Goal: Task Accomplishment & Management: Use online tool/utility

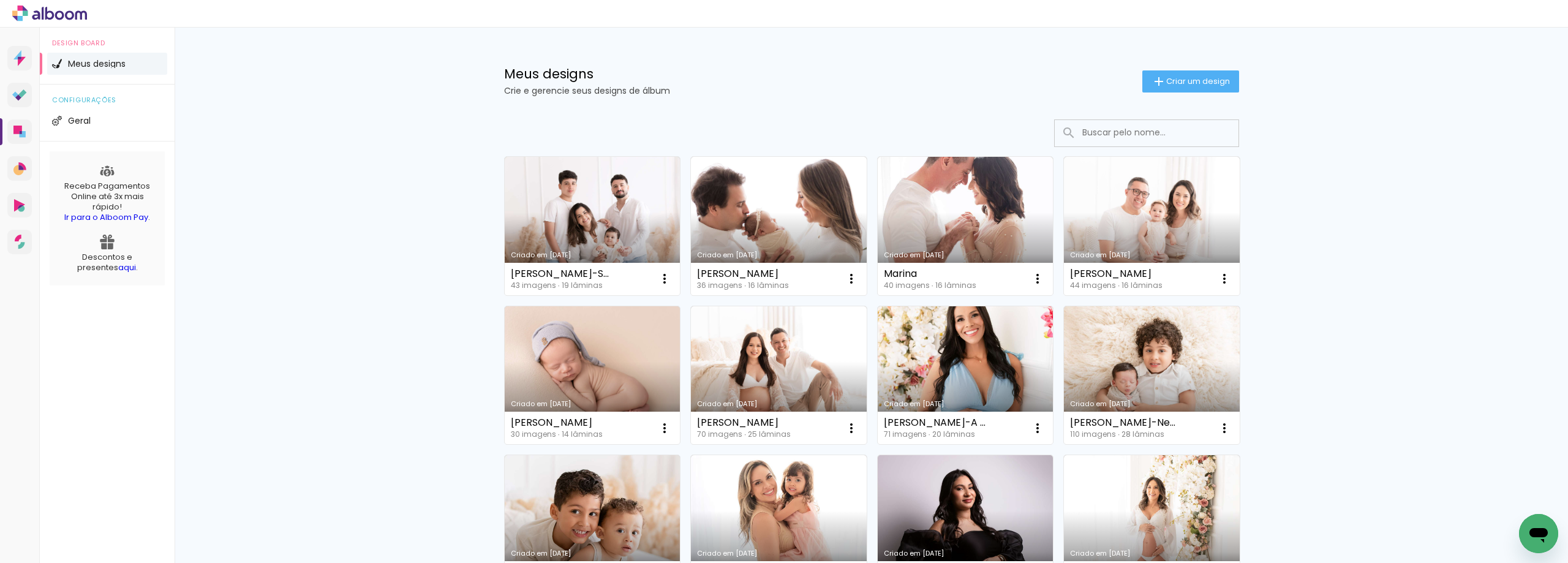
click at [1178, 77] on span "Criar um design" at bounding box center [1198, 81] width 63 height 8
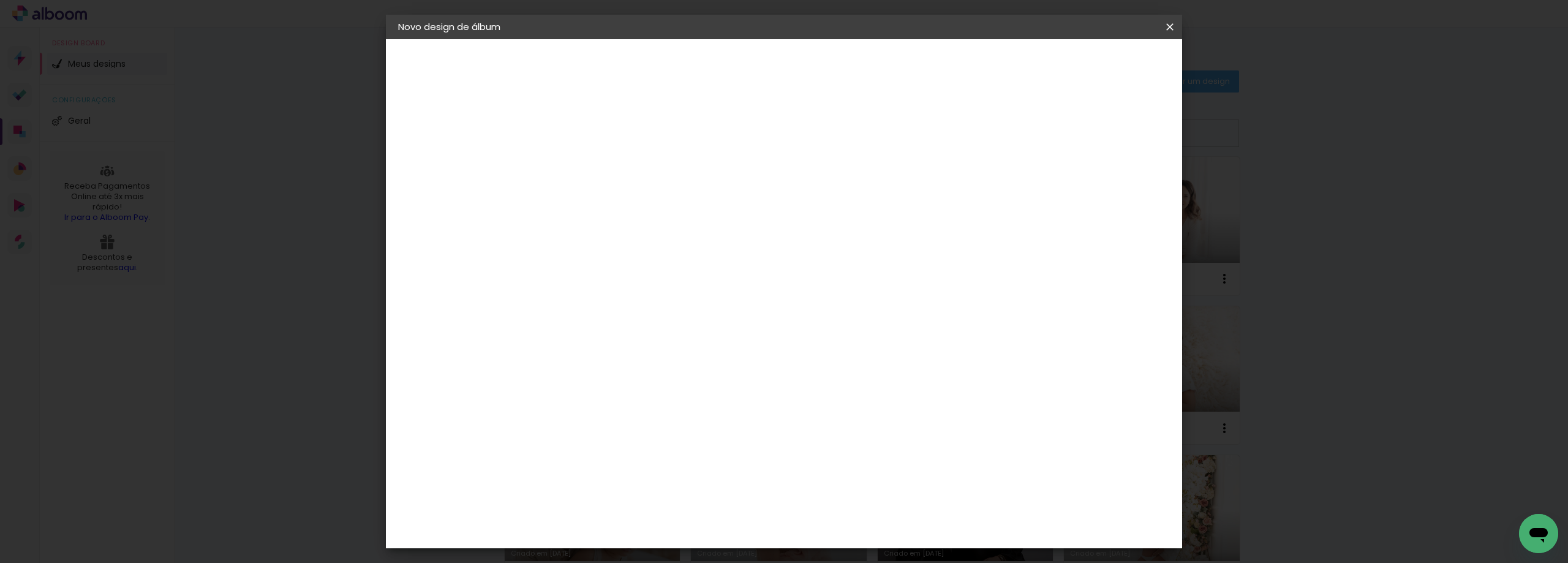
click at [599, 169] on input at bounding box center [599, 165] width 0 height 19
type input "Murilo-Gestação e Newborn"
click at [724, 57] on paper-button "Avançar" at bounding box center [694, 65] width 60 height 21
click at [640, 236] on input at bounding box center [630, 232] width 124 height 15
type input "lu"
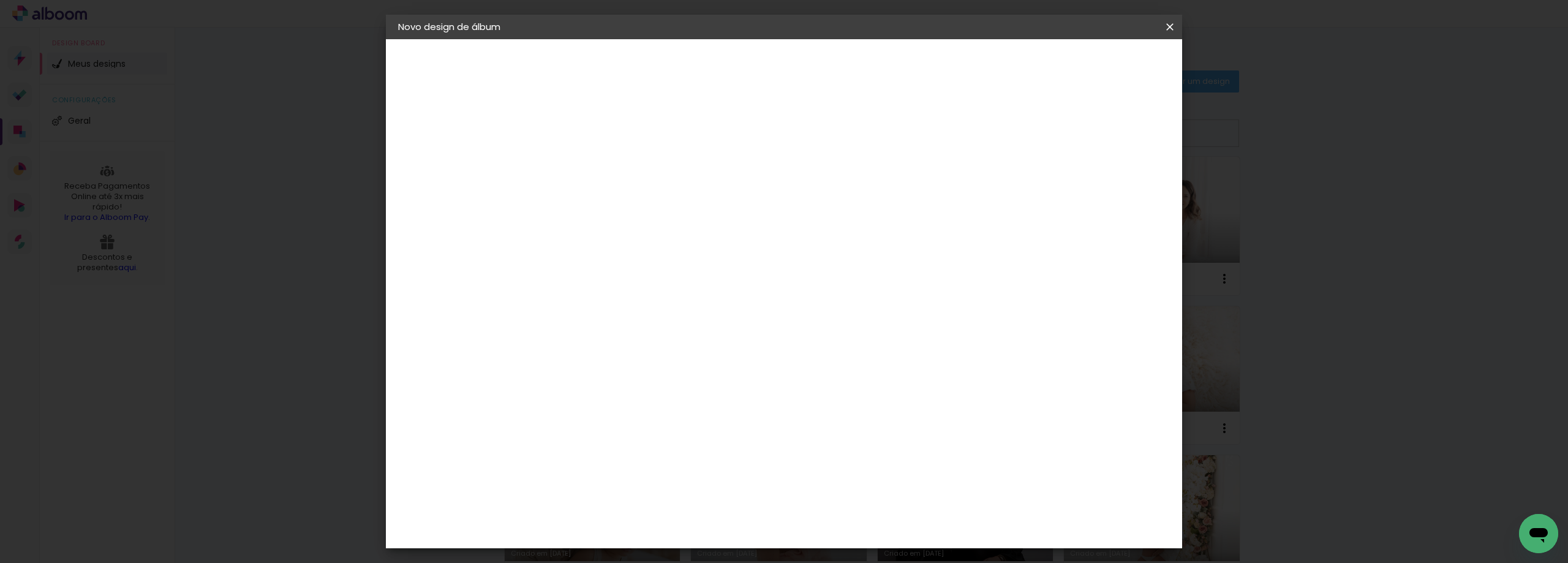
type paper-input "lu"
click at [657, 315] on paper-item "Lumière Imagem" at bounding box center [621, 309] width 114 height 32
click at [0, 0] on slot "Avançar" at bounding box center [0, 0] width 0 height 0
click at [646, 207] on input "text" at bounding box center [623, 214] width 47 height 19
click at [824, 250] on paper-item "Nuit" at bounding box center [864, 252] width 245 height 25
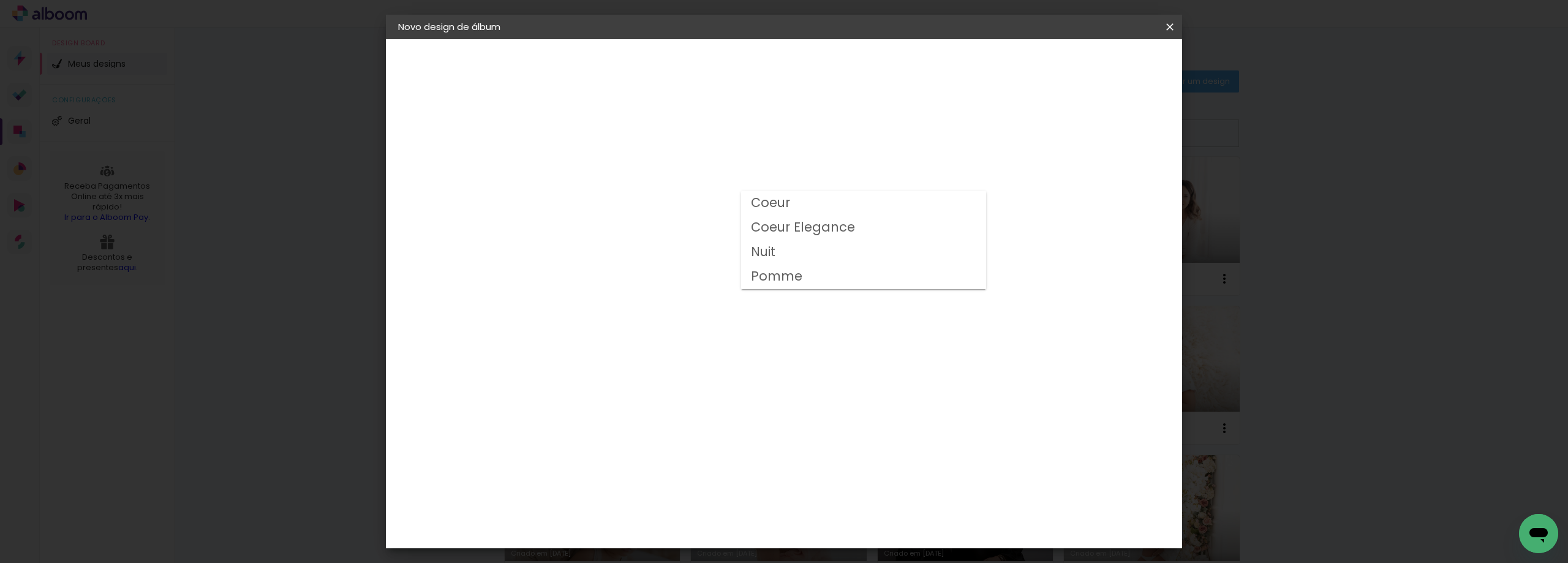
type input "Nuit"
click at [682, 553] on span "20 × 20" at bounding box center [653, 569] width 57 height 33
click at [799, 71] on paper-button "Avançar" at bounding box center [768, 65] width 60 height 21
click at [1105, 72] on paper-button "Iniciar design" at bounding box center [1065, 65] width 80 height 21
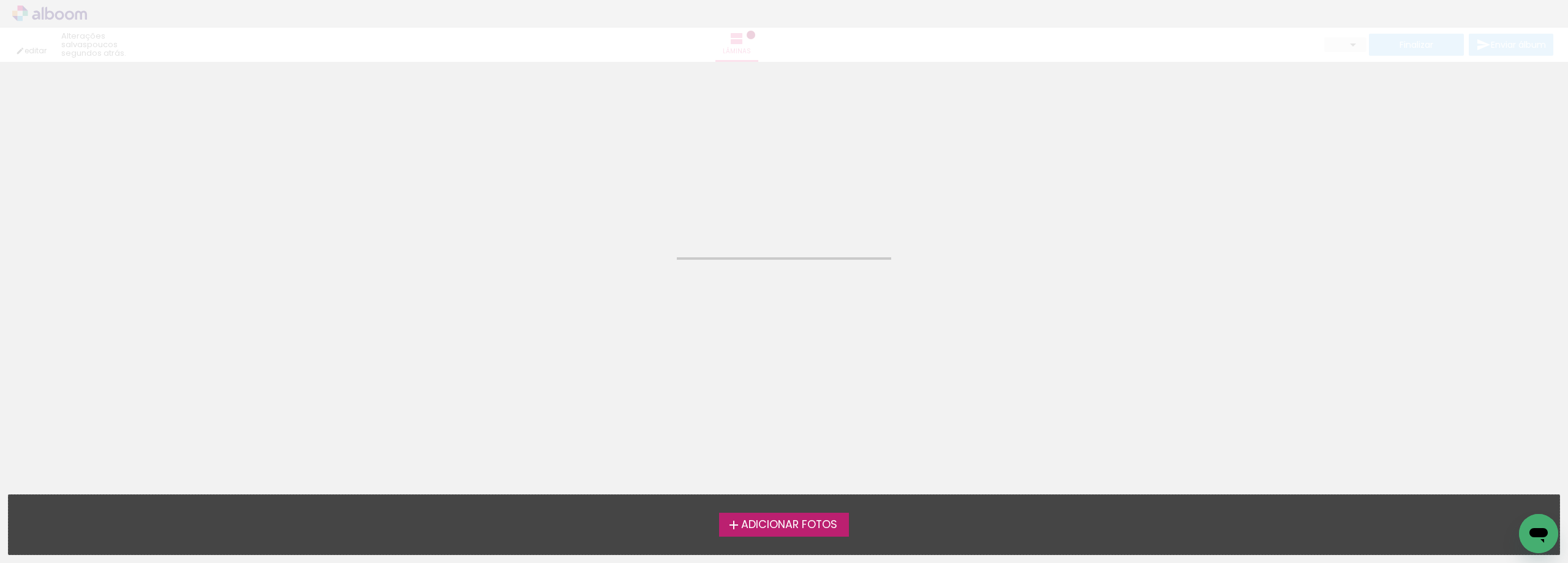
click at [775, 530] on span "Adicionar Fotos" at bounding box center [789, 525] width 96 height 11
click at [0, 0] on input "file" at bounding box center [0, 0] width 0 height 0
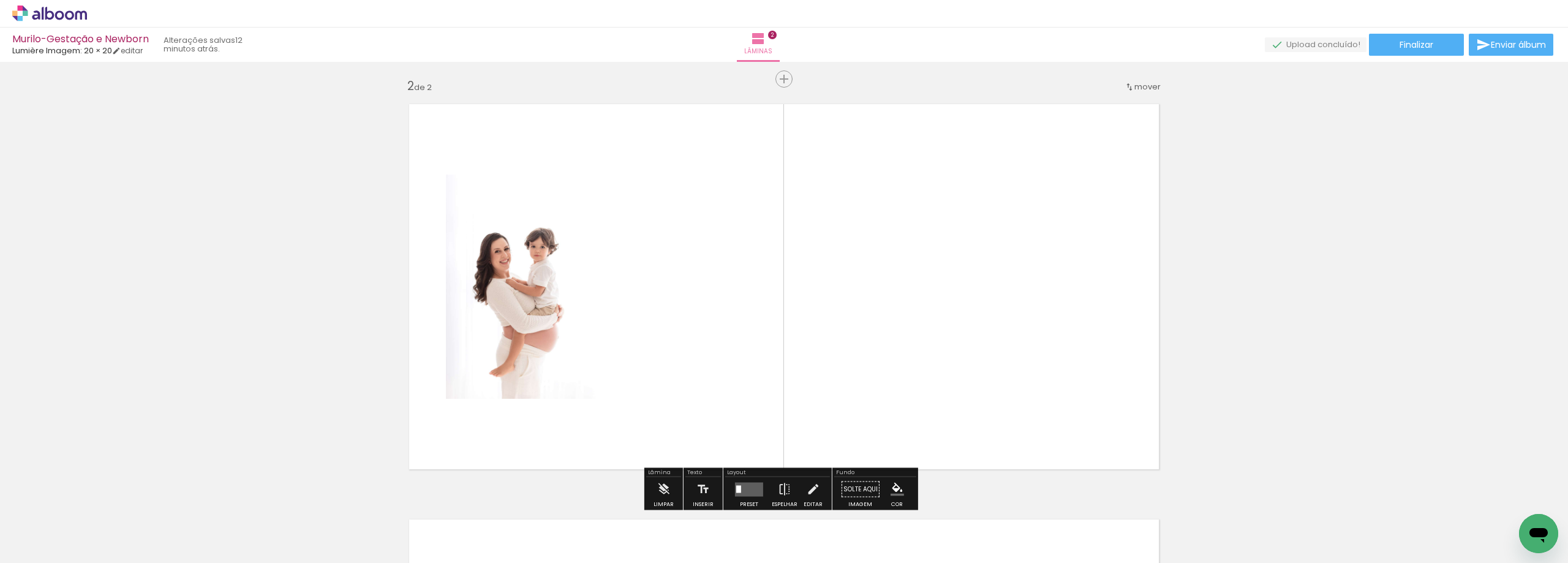
scroll to position [431, 0]
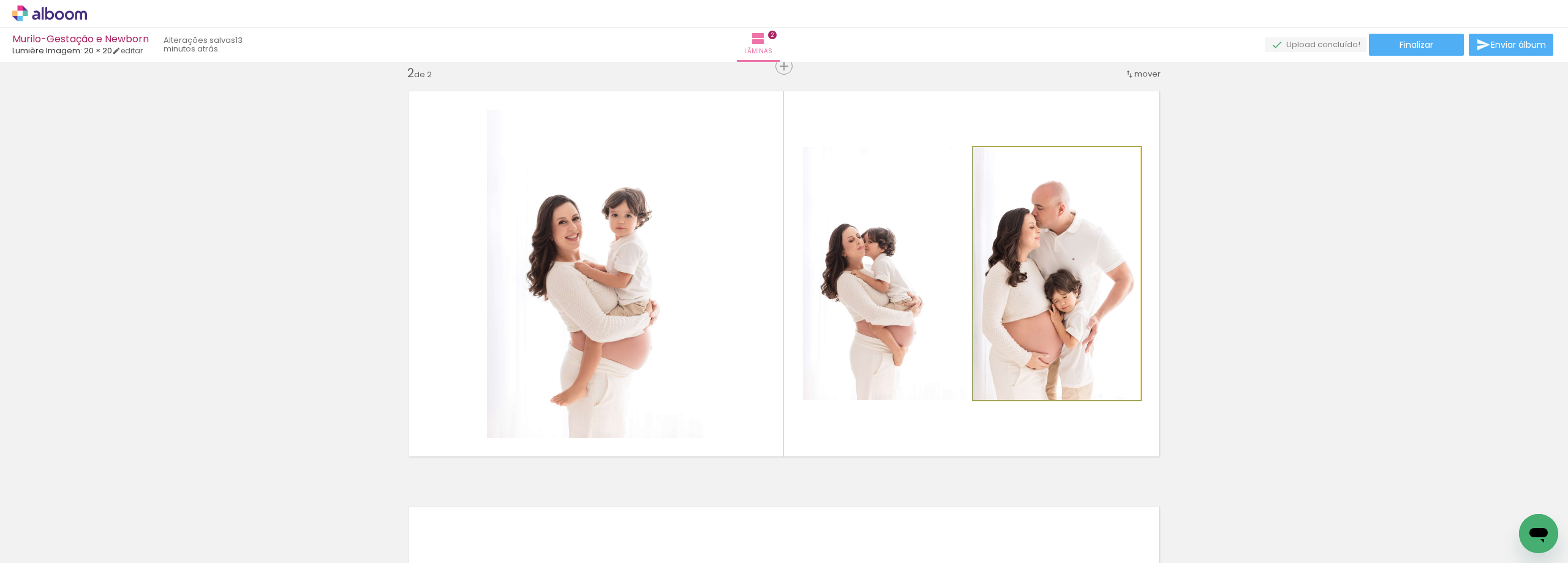
click at [1047, 333] on div at bounding box center [1057, 274] width 169 height 253
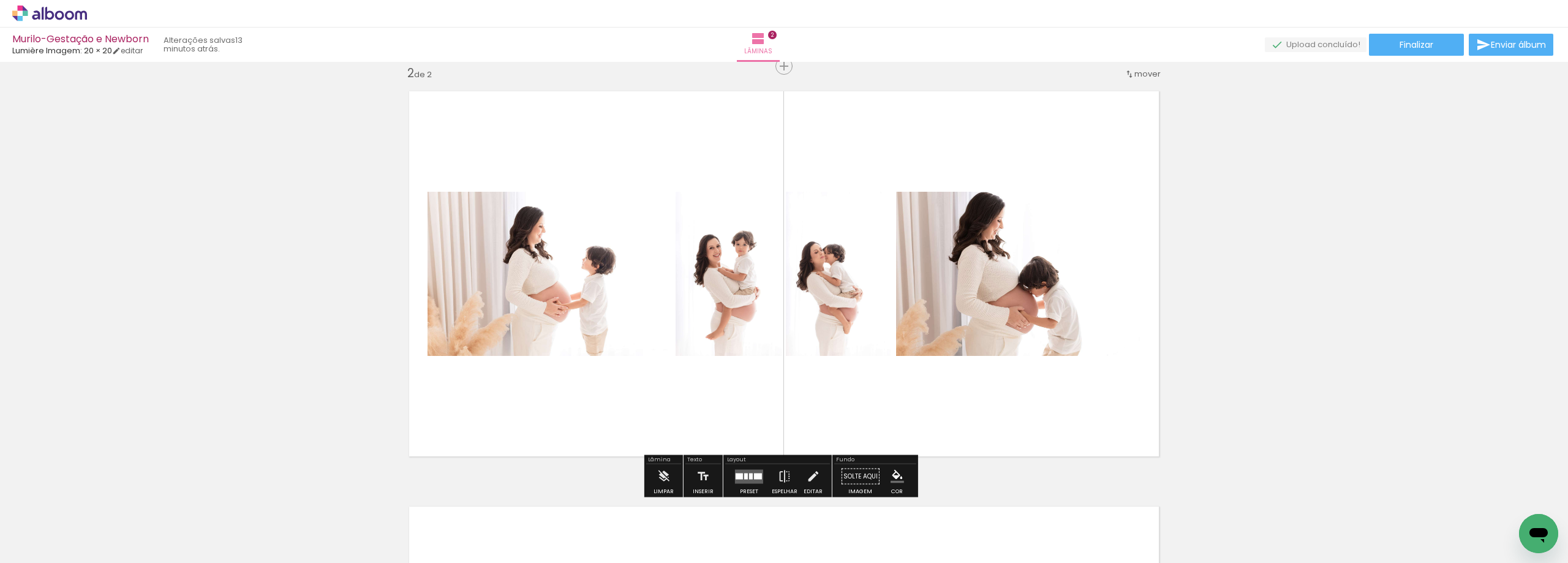
click at [0, 0] on div "Confirmar Cancelar" at bounding box center [0, 0] width 0 height 0
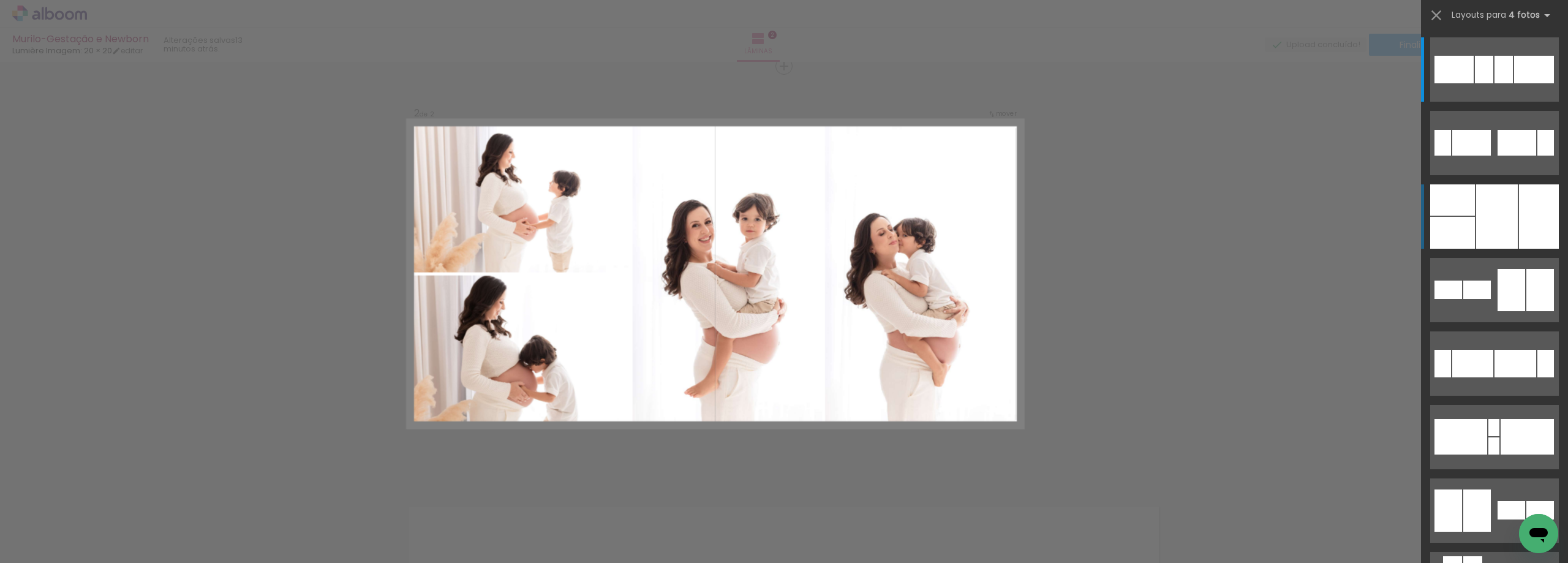
click at [1506, 224] on div at bounding box center [1497, 216] width 41 height 64
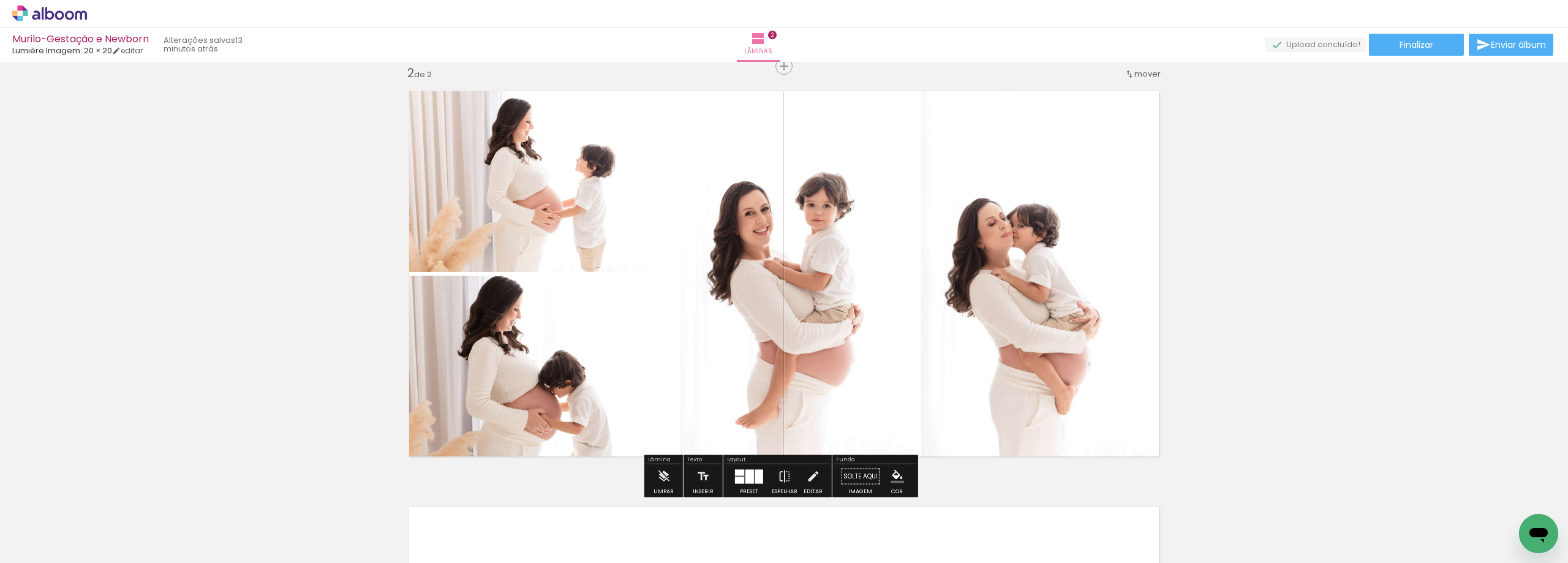
click at [1043, 349] on div at bounding box center [1045, 274] width 257 height 384
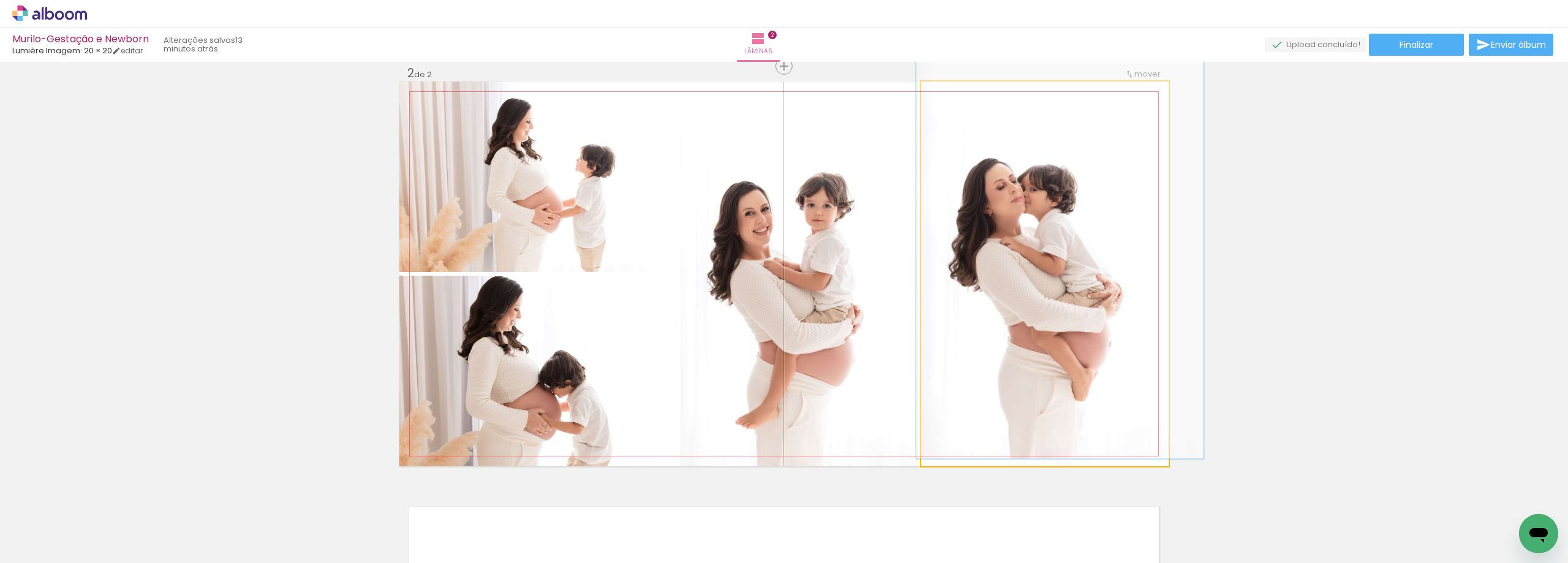
type paper-slider "108"
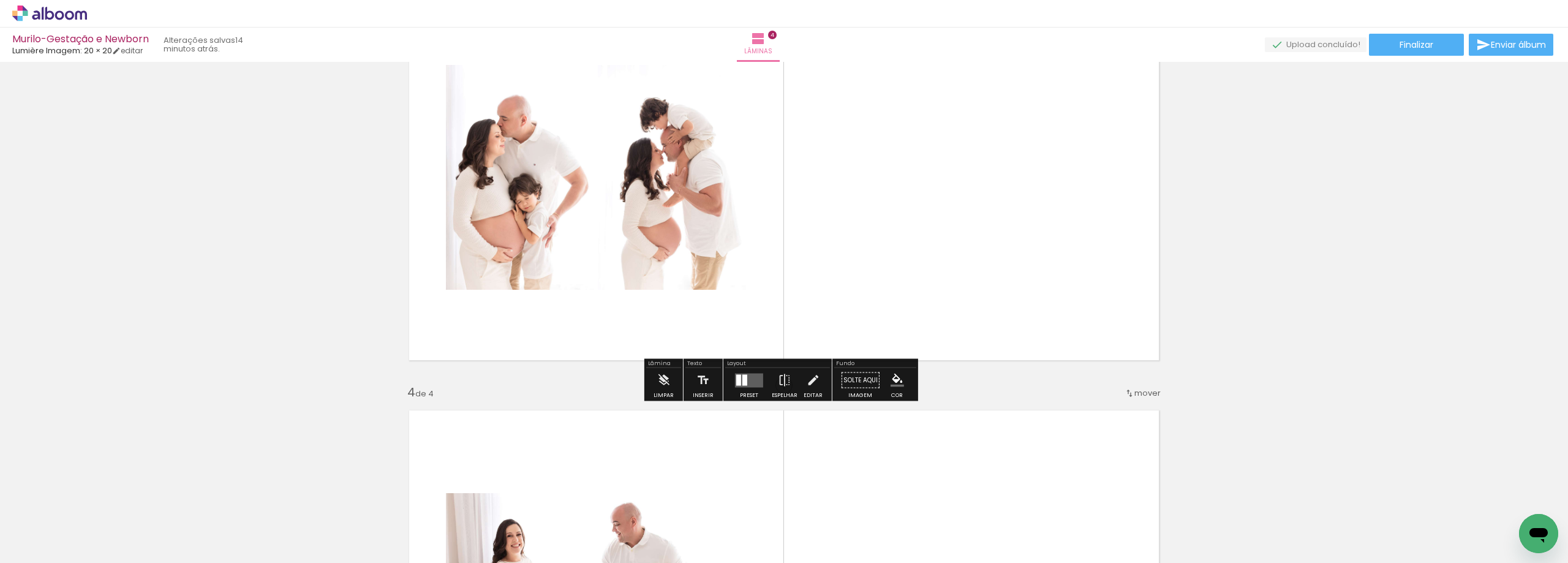
scroll to position [941, 0]
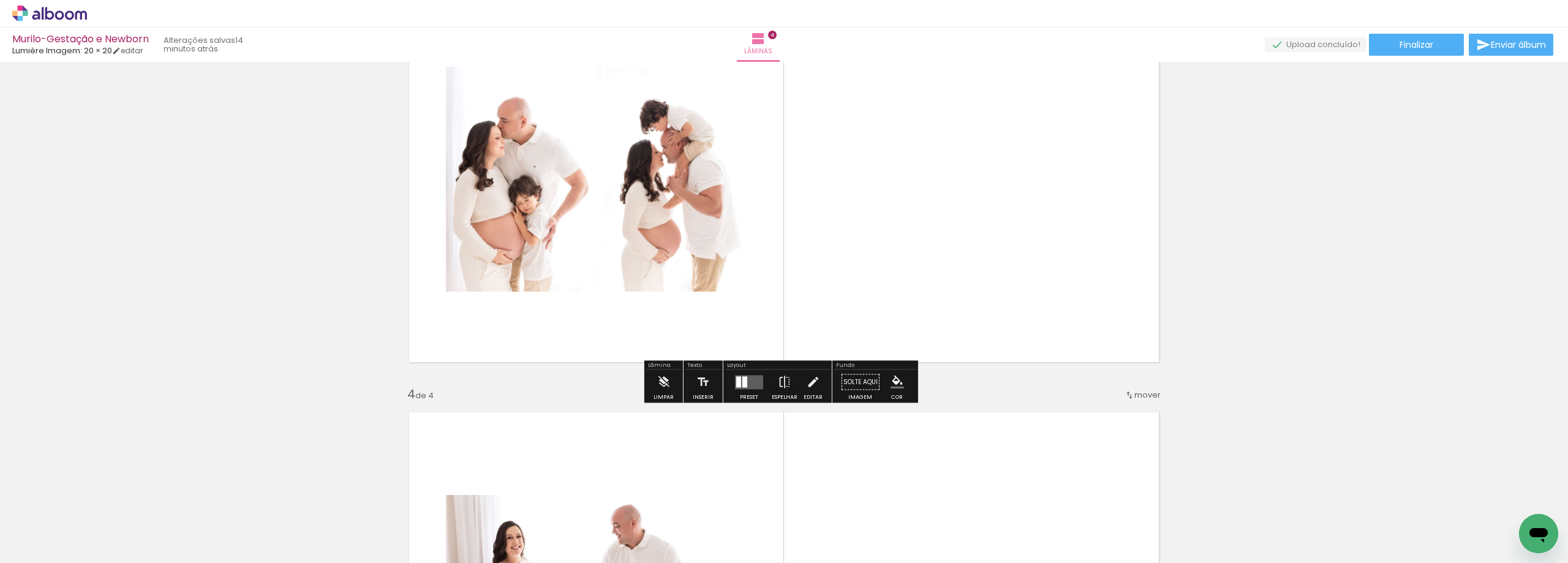
click at [0, 0] on div "Confirmar Cancelar" at bounding box center [0, 0] width 0 height 0
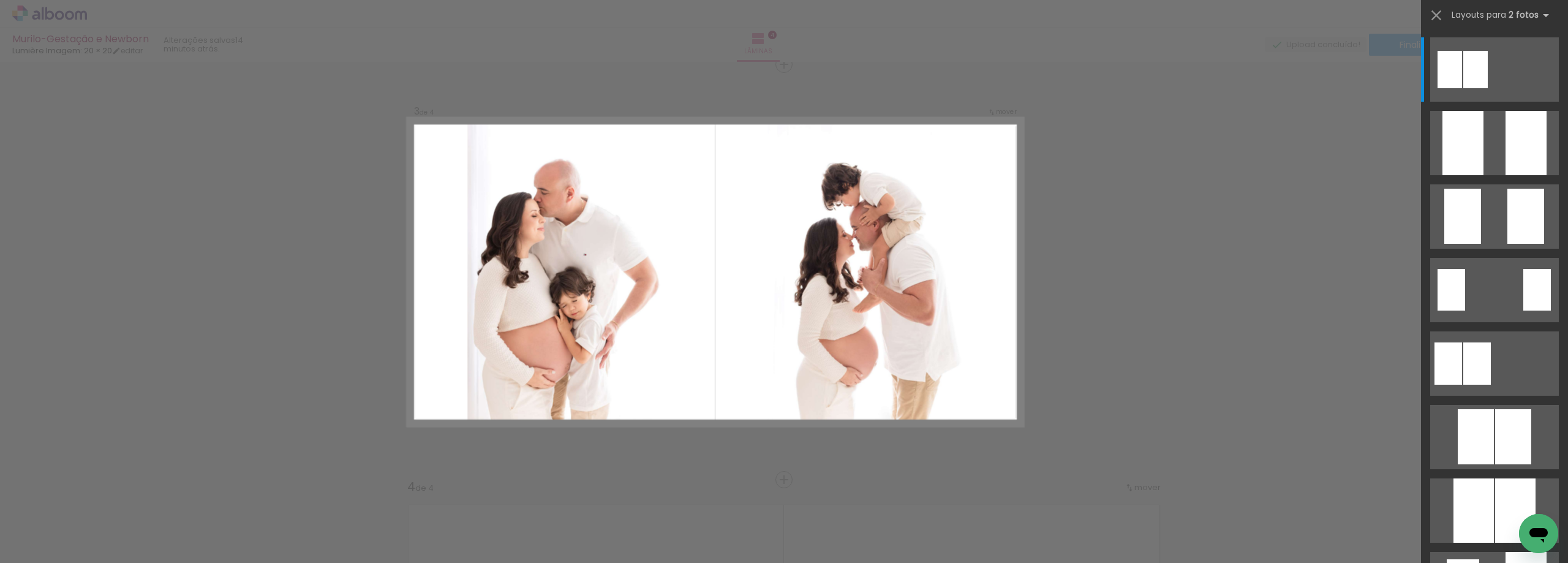
scroll to position [847, 0]
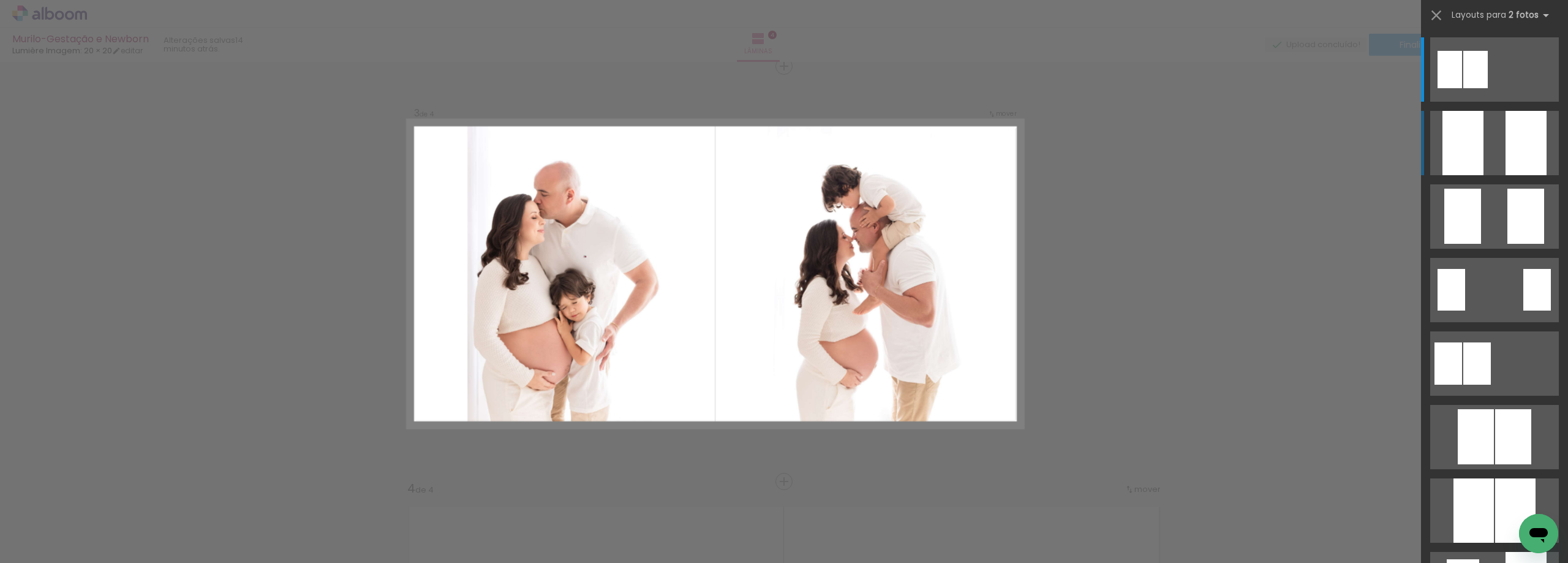
click at [1484, 151] on quentale-layouter at bounding box center [1494, 143] width 128 height 64
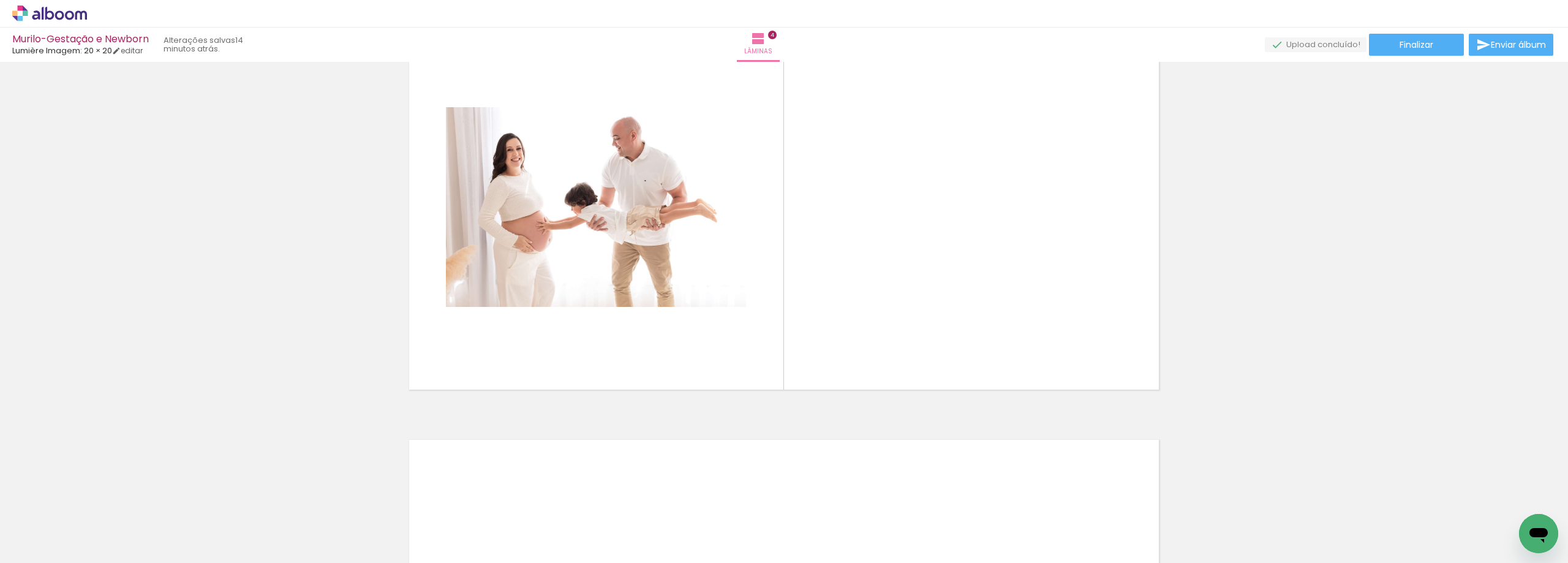
scroll to position [1338, 0]
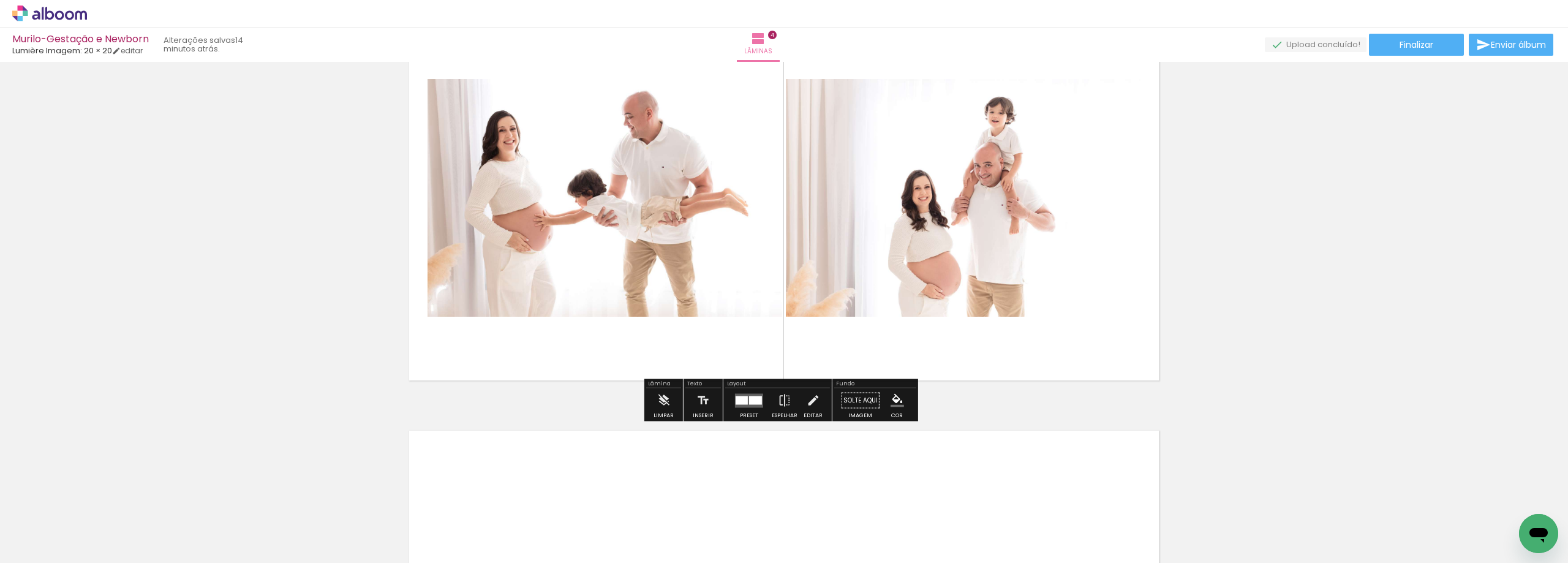
click at [0, 0] on div "Confirmar Cancelar" at bounding box center [0, 0] width 0 height 0
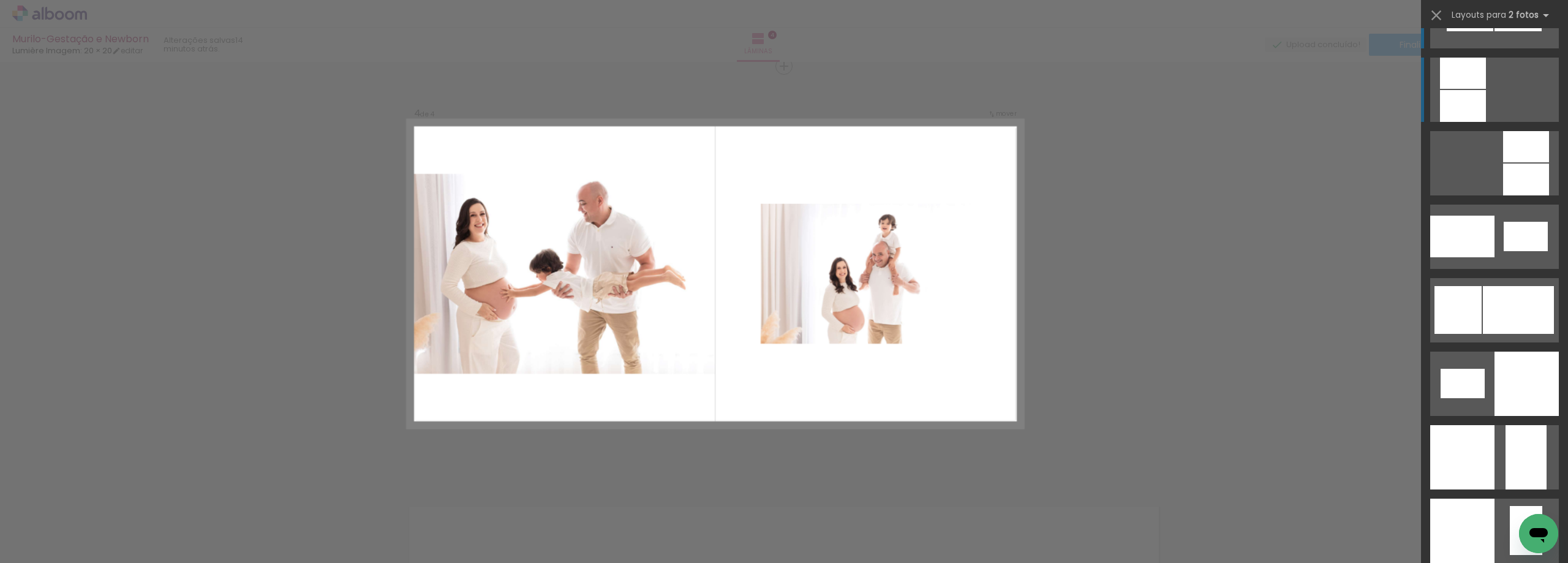
scroll to position [1383, 0]
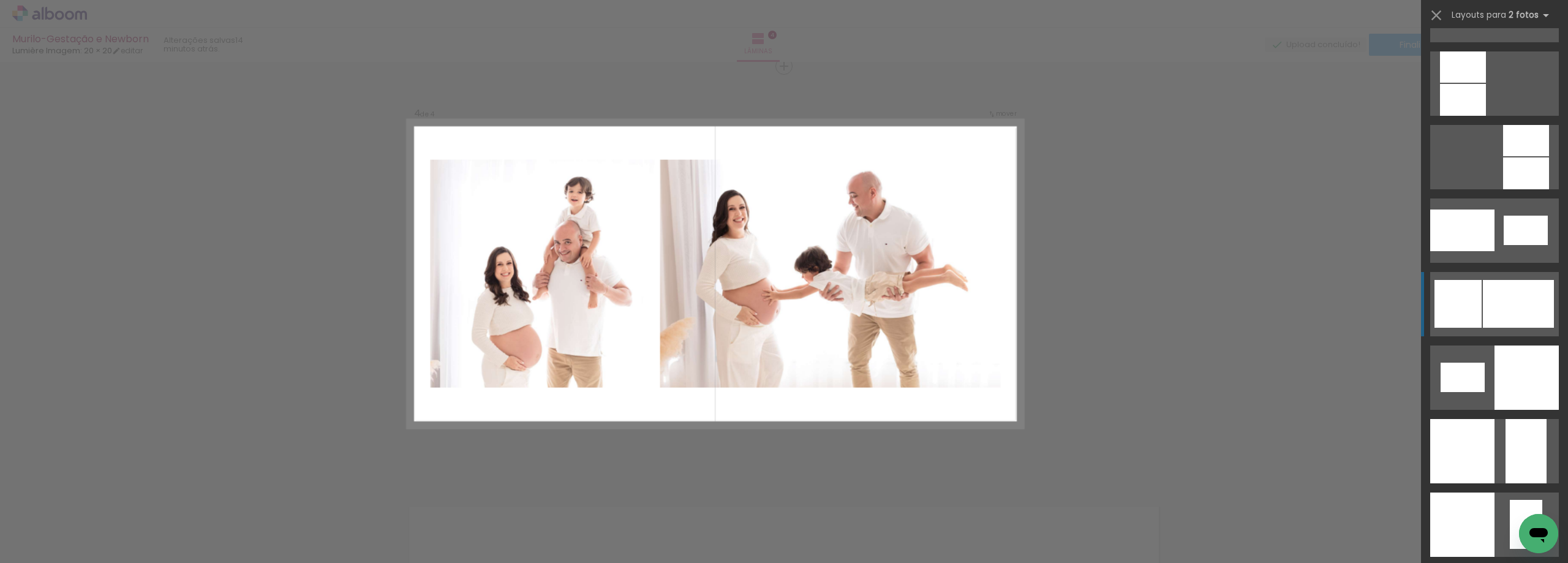
click at [1489, 307] on div at bounding box center [1518, 303] width 71 height 48
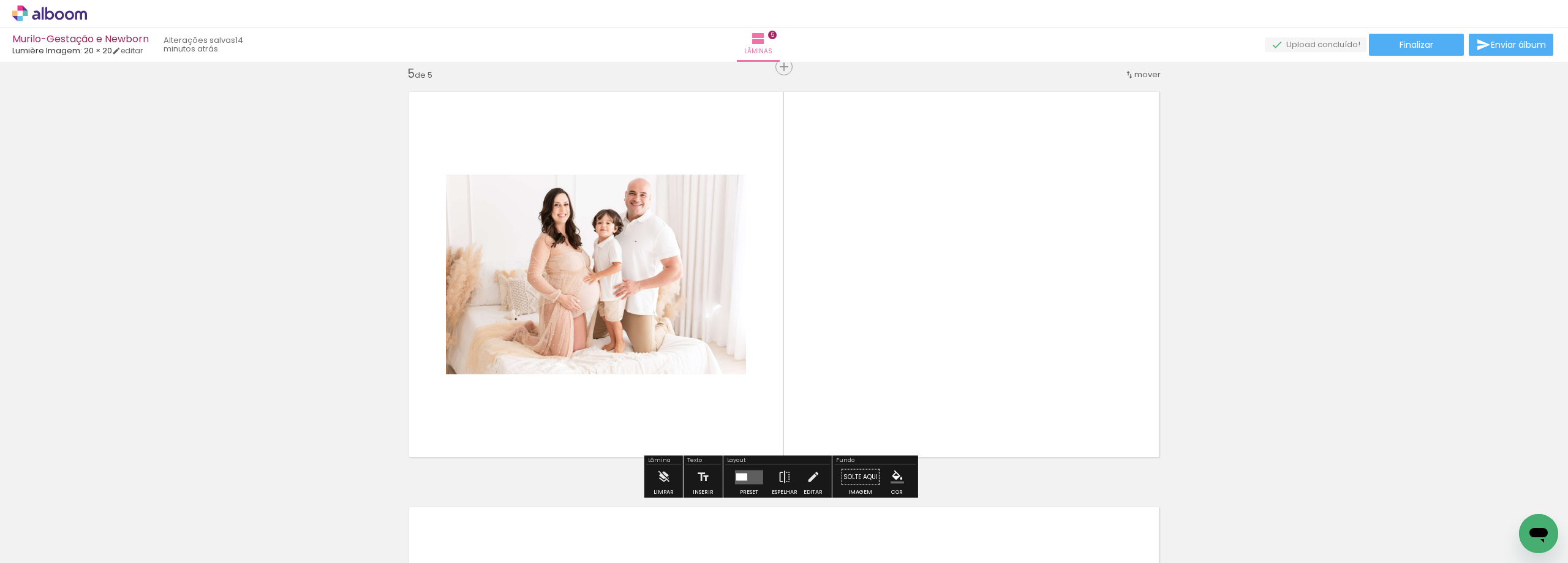
scroll to position [1678, 0]
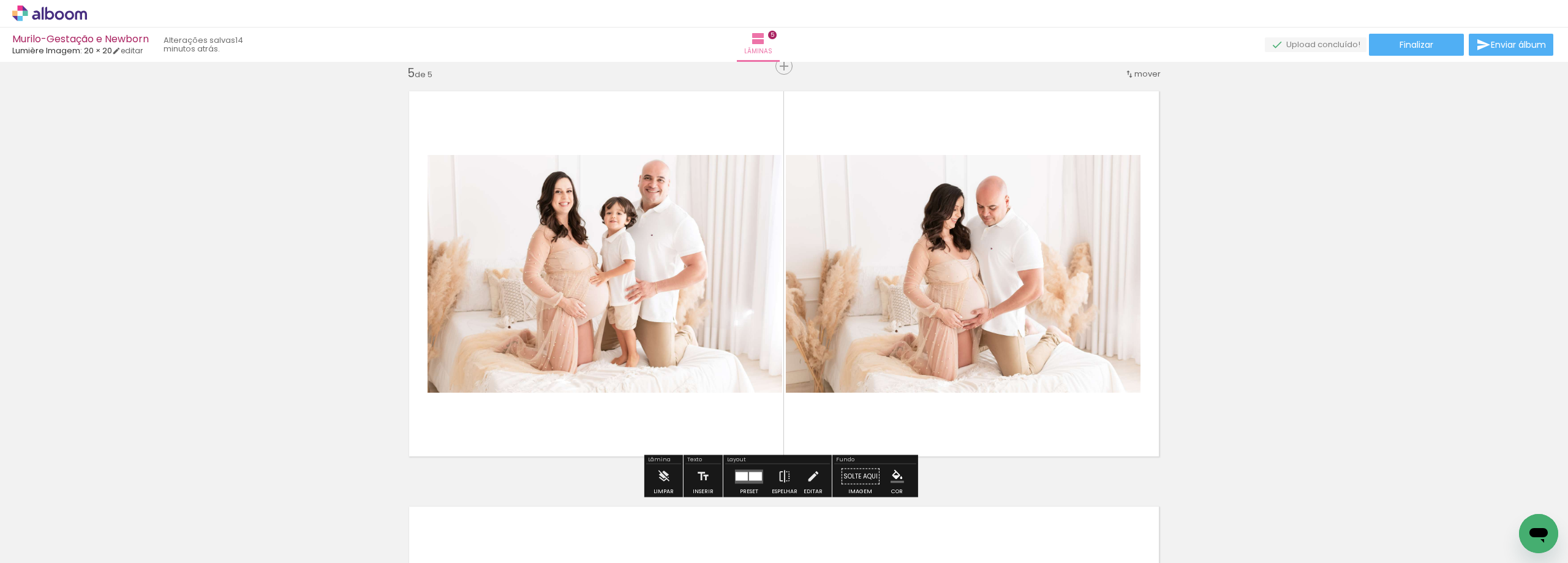
click at [0, 0] on div "Confirmar Cancelar" at bounding box center [0, 0] width 0 height 0
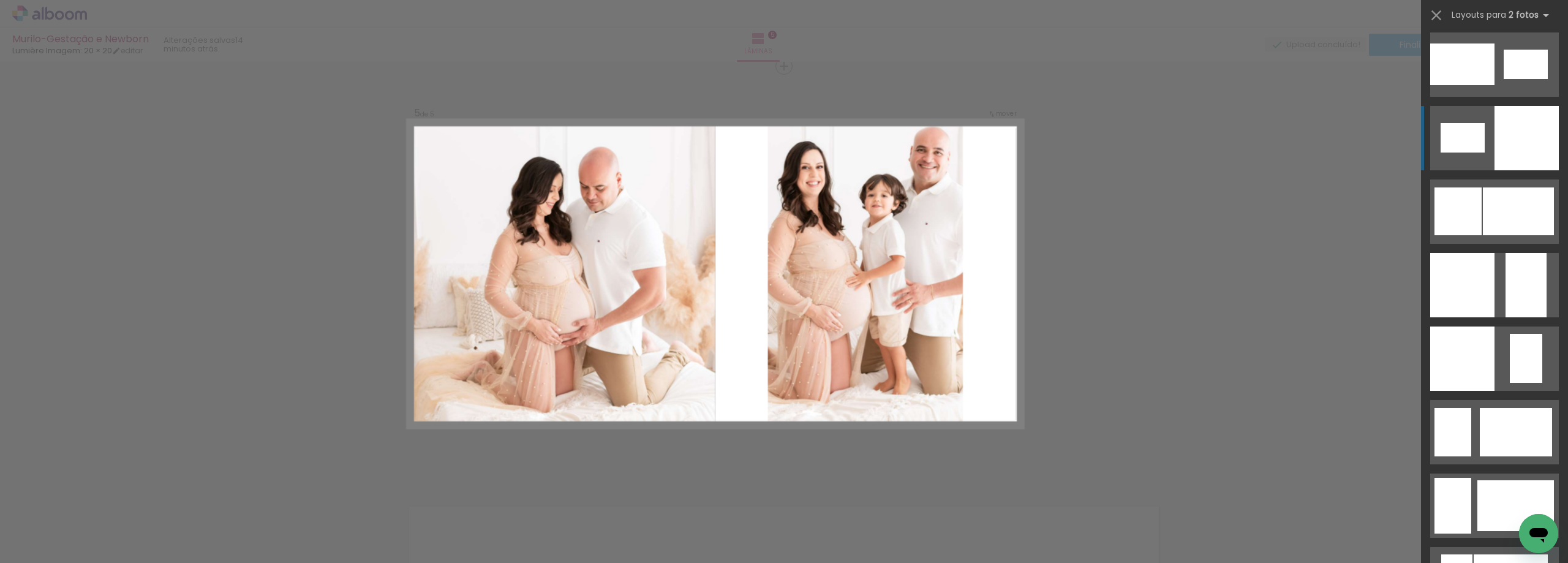
scroll to position [1523, 0]
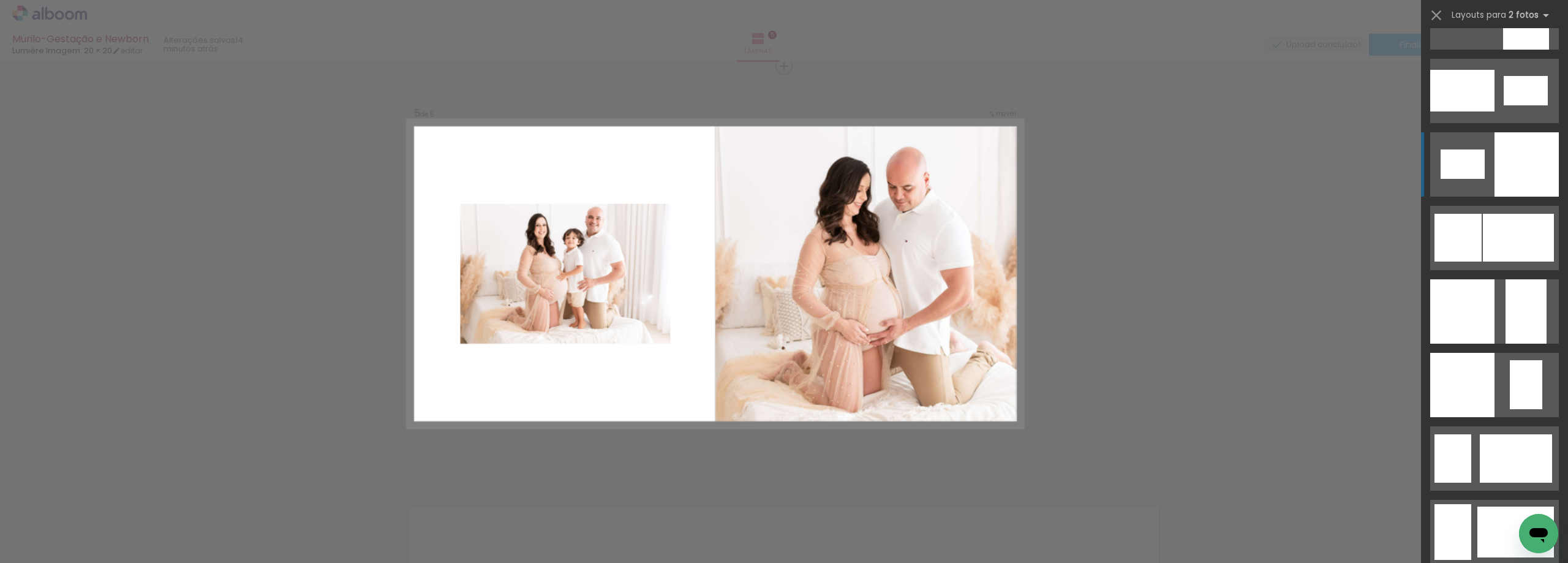
click at [1499, 166] on div at bounding box center [1527, 164] width 64 height 64
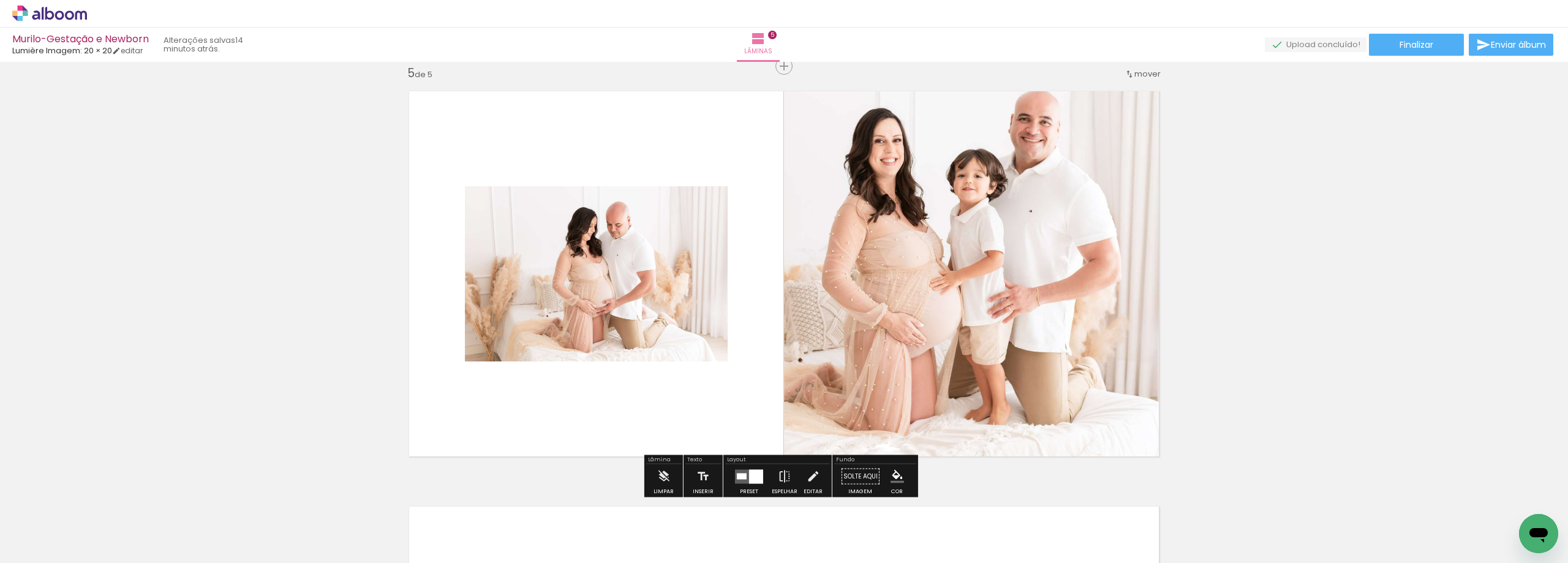
click at [0, 0] on div "Confirmar Cancelar" at bounding box center [0, 0] width 0 height 0
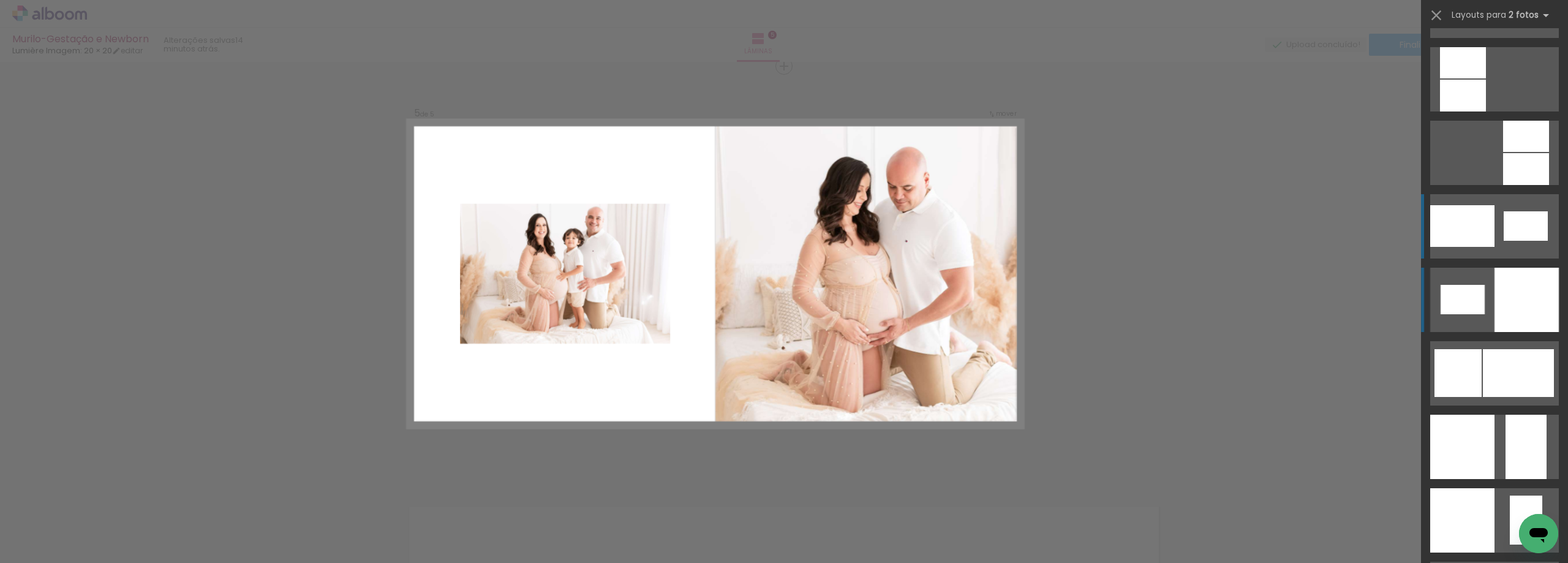
scroll to position [1386, 0]
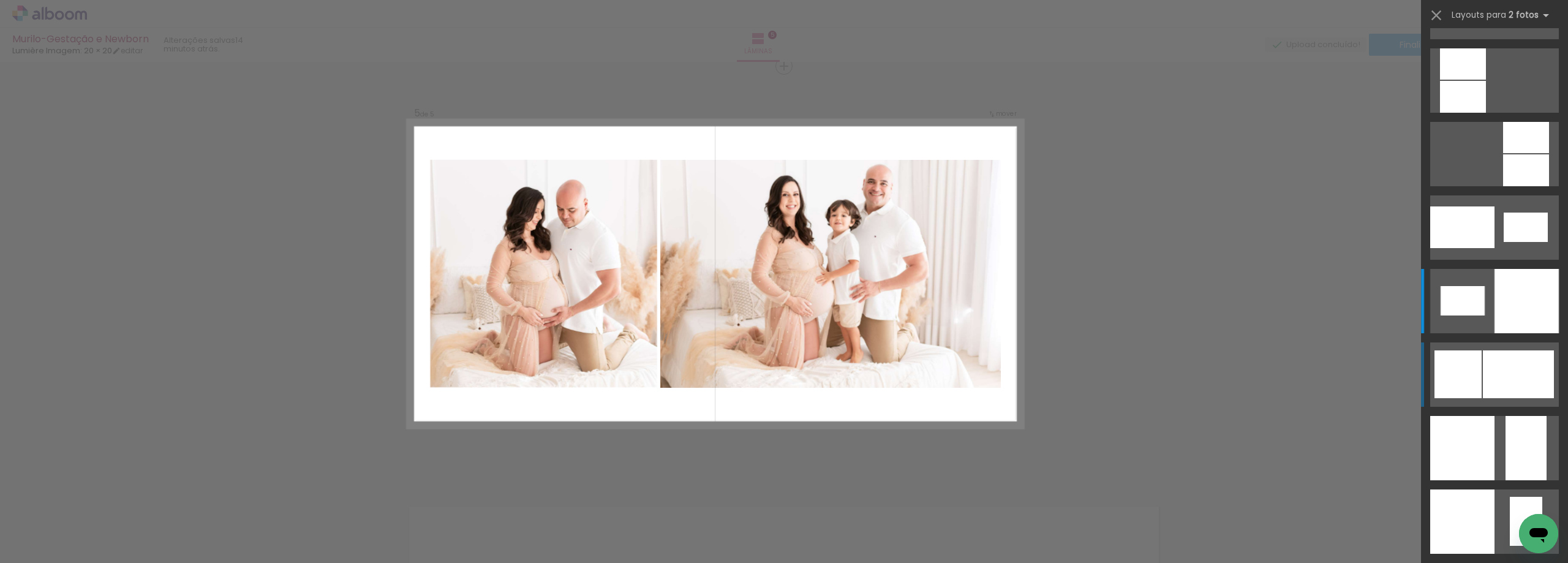
click at [1483, 371] on div at bounding box center [1518, 374] width 71 height 48
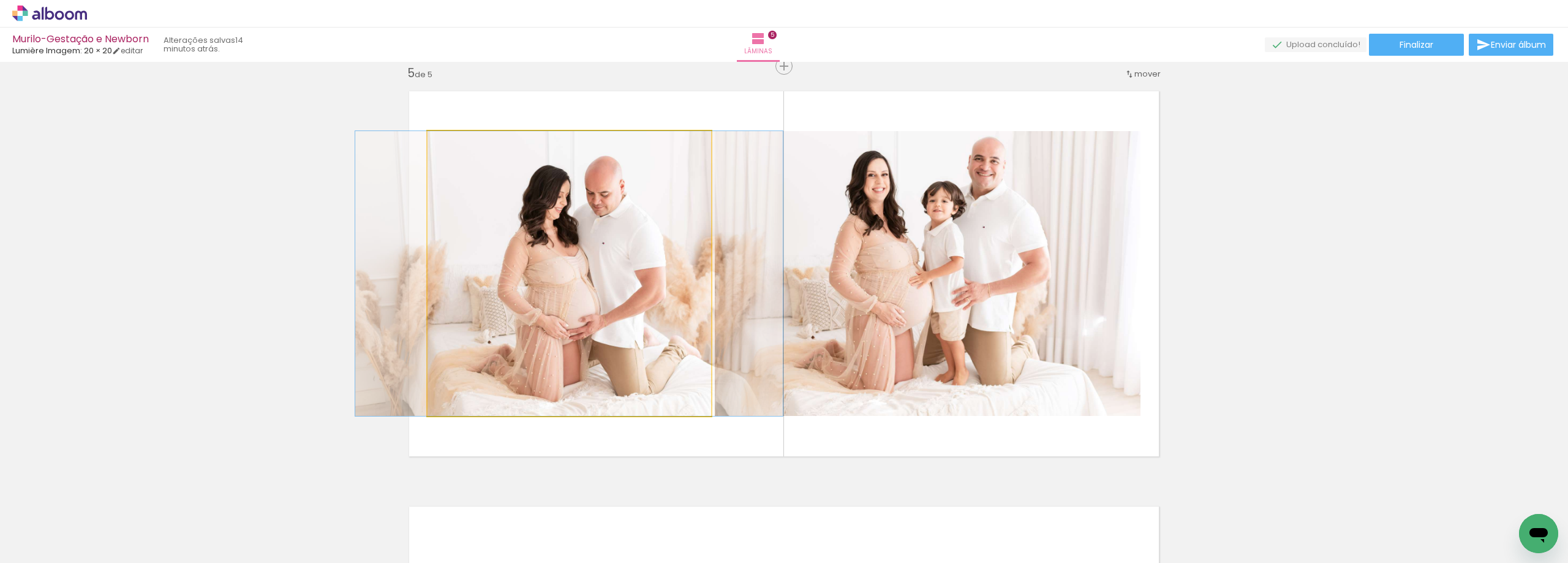
click at [649, 333] on div at bounding box center [569, 274] width 427 height 285
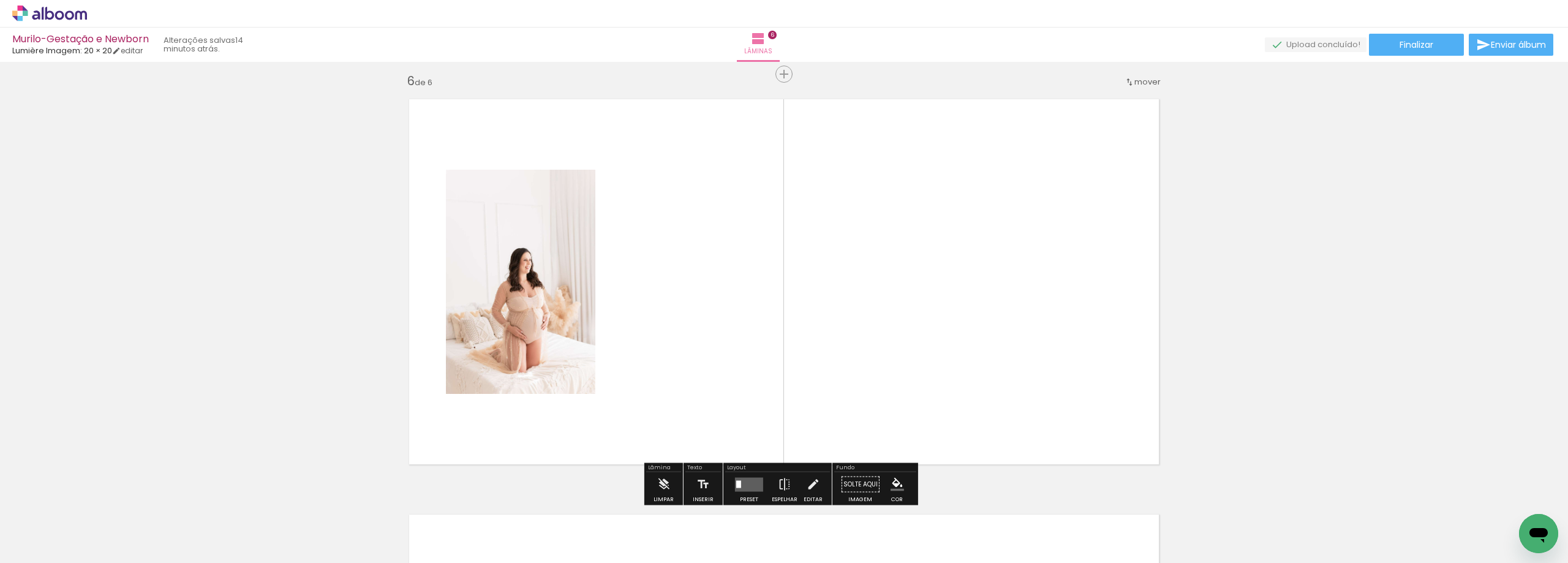
scroll to position [2093, 0]
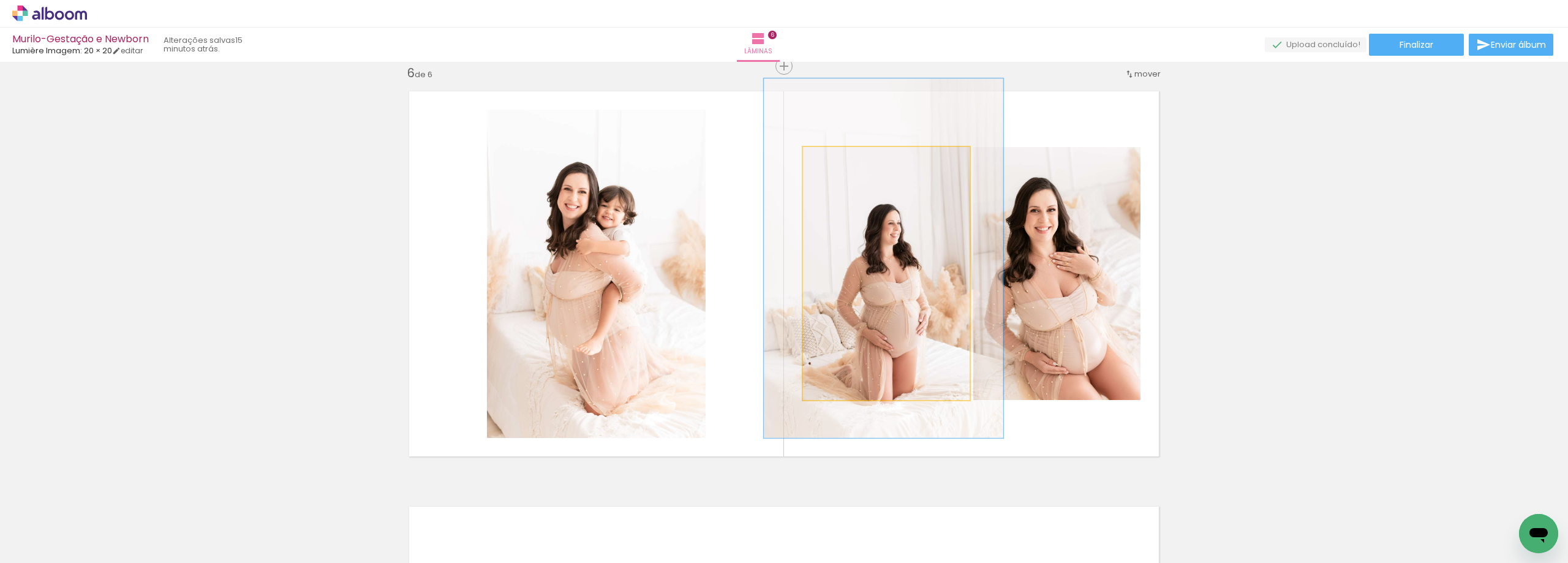
type paper-slider "142"
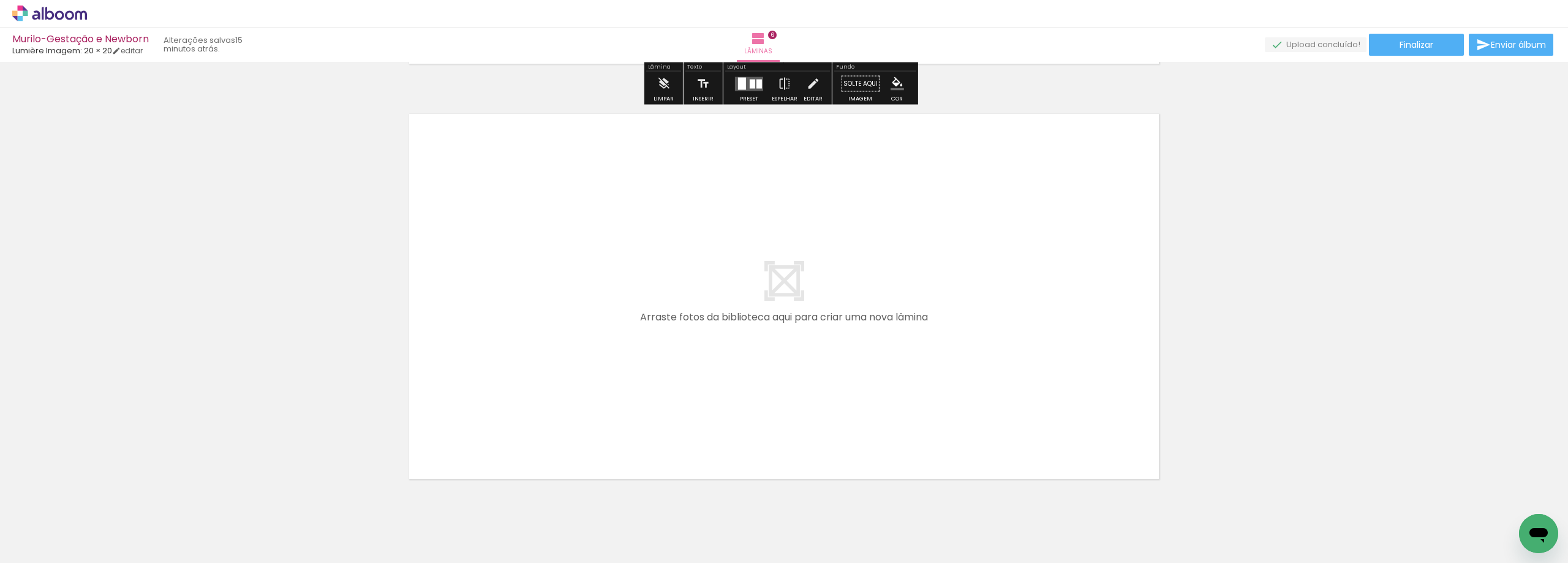
scroll to position [2532, 0]
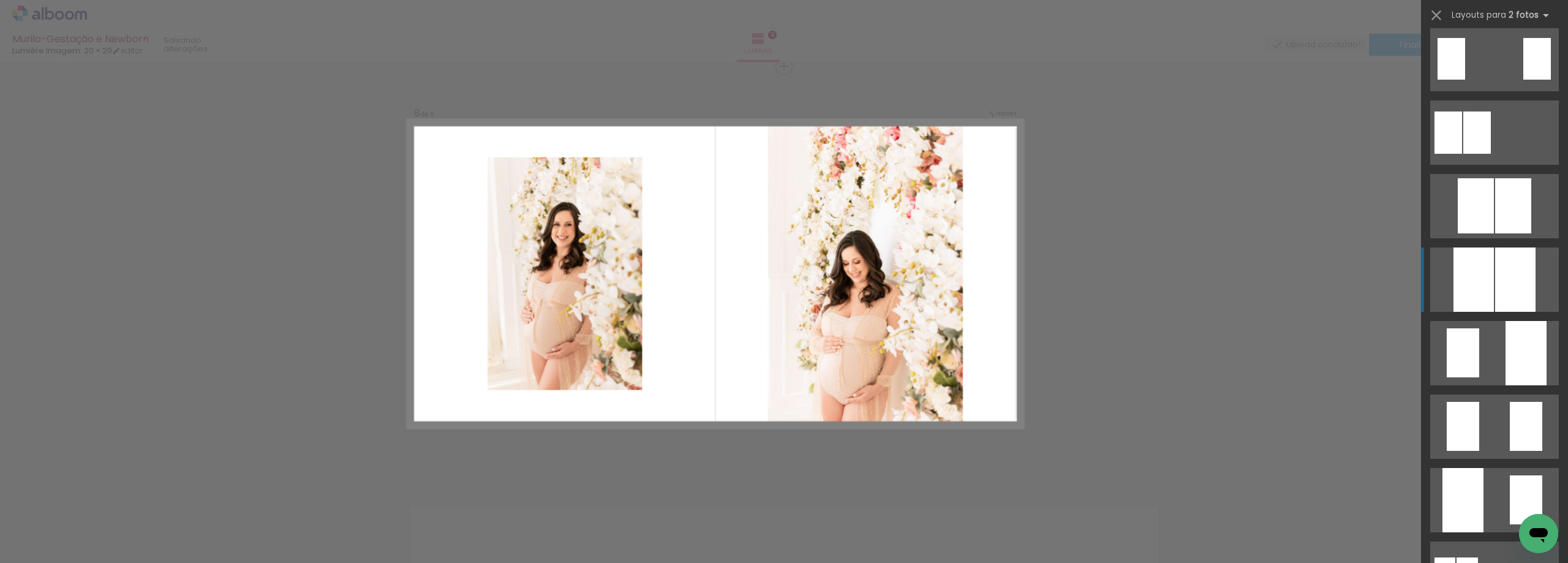
scroll to position [233, 0]
click at [1506, 353] on div at bounding box center [1526, 351] width 41 height 64
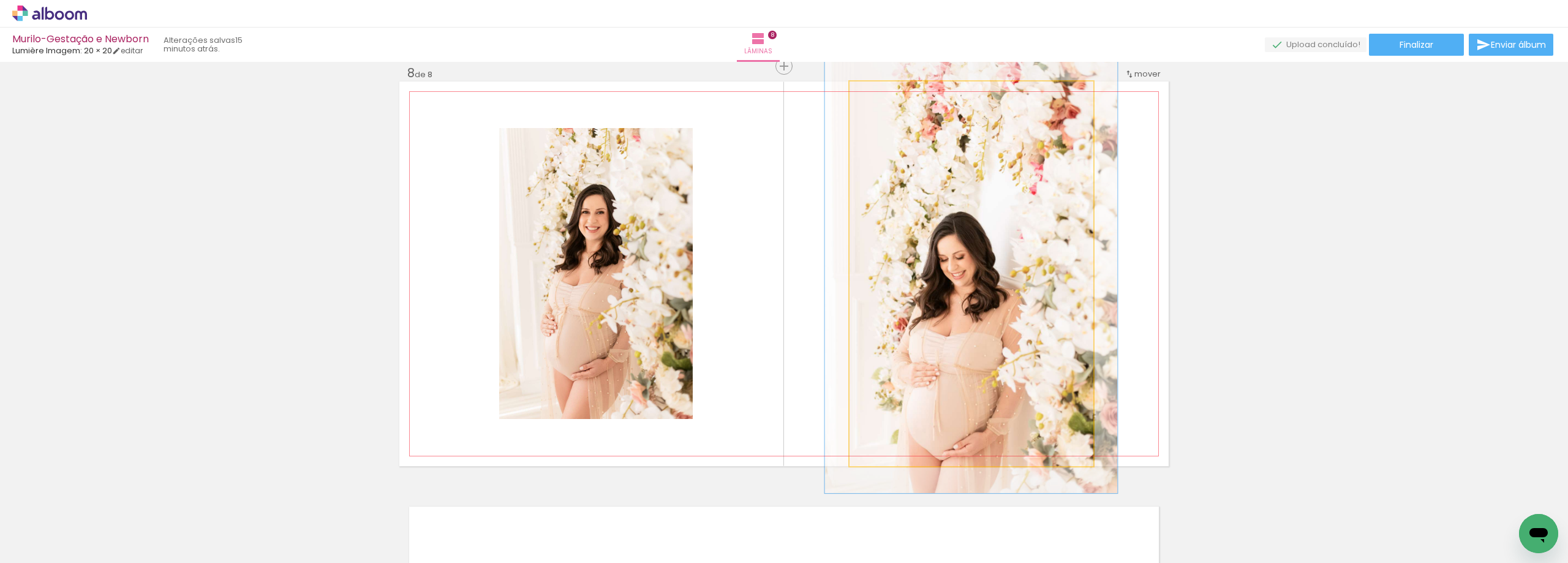
type paper-slider "123"
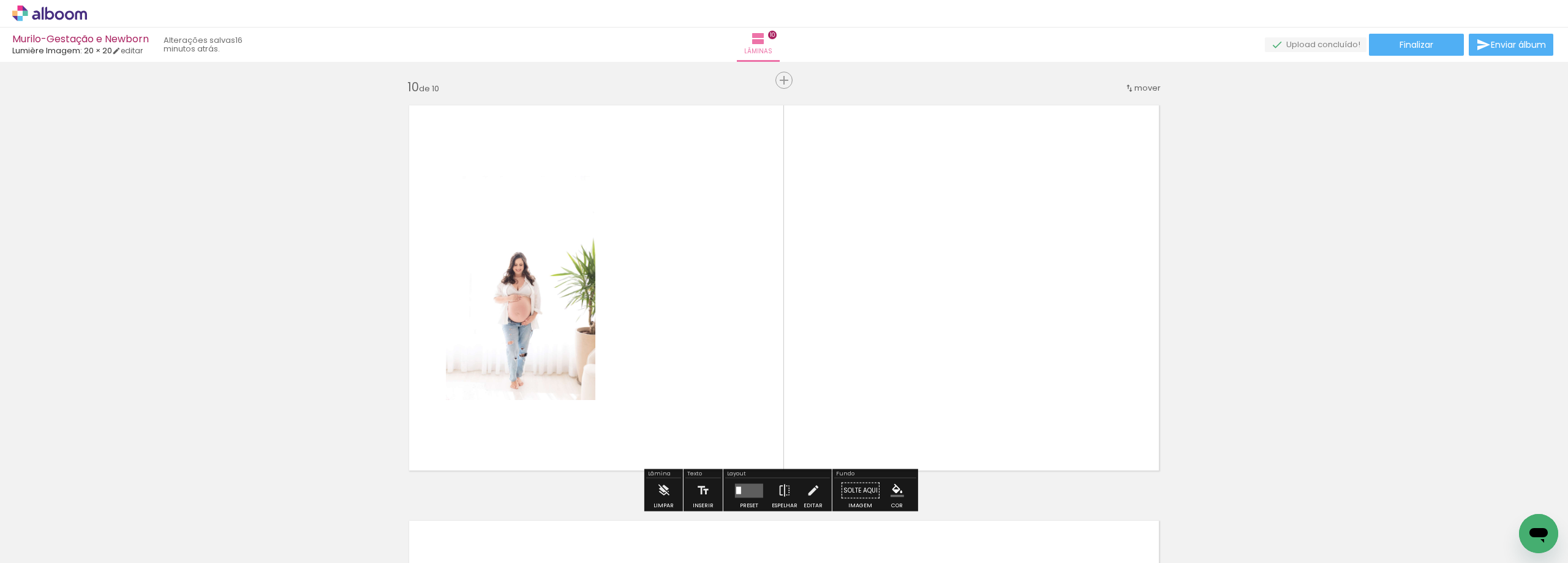
scroll to position [3755, 0]
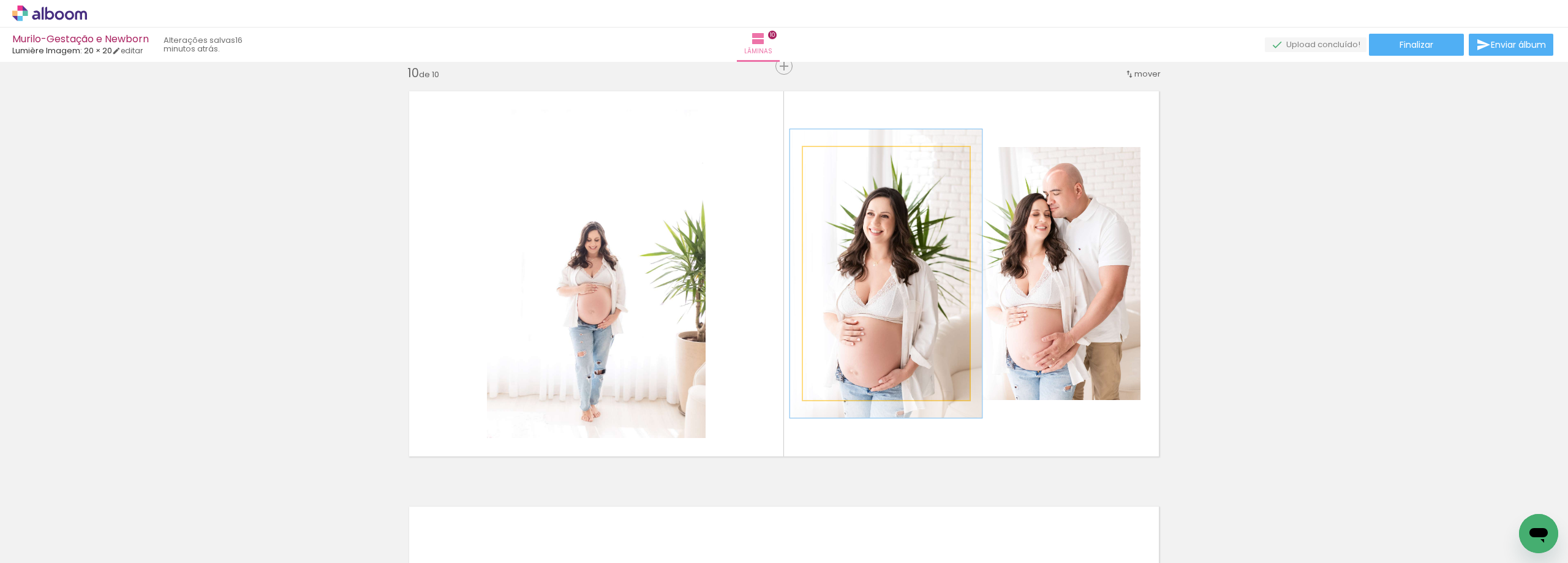
type paper-slider "116"
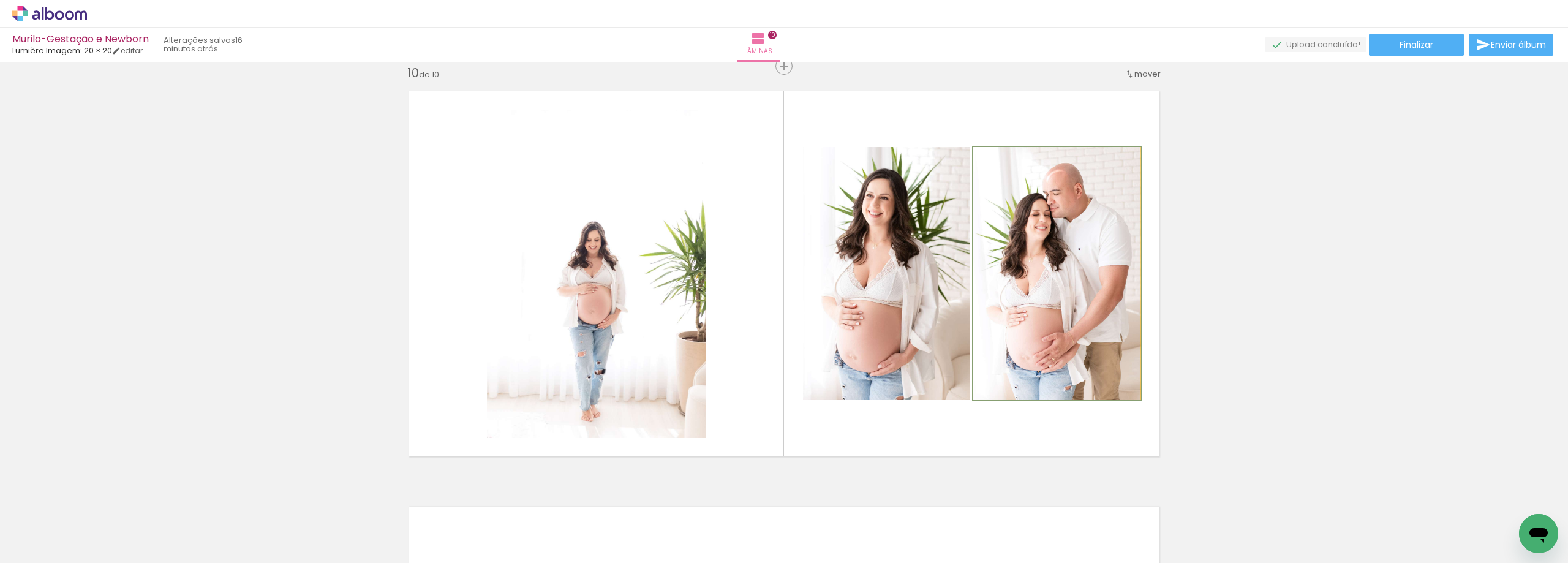
type paper-slider "100"
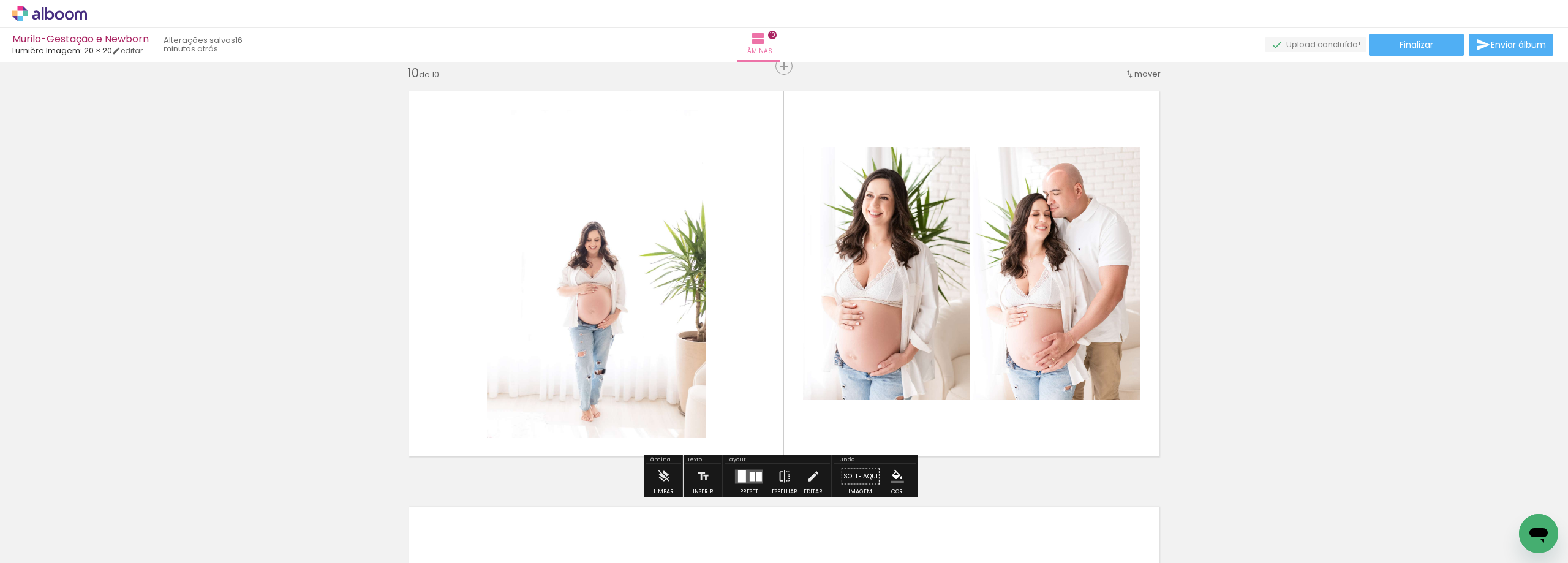
click at [623, 314] on div at bounding box center [596, 274] width 219 height 328
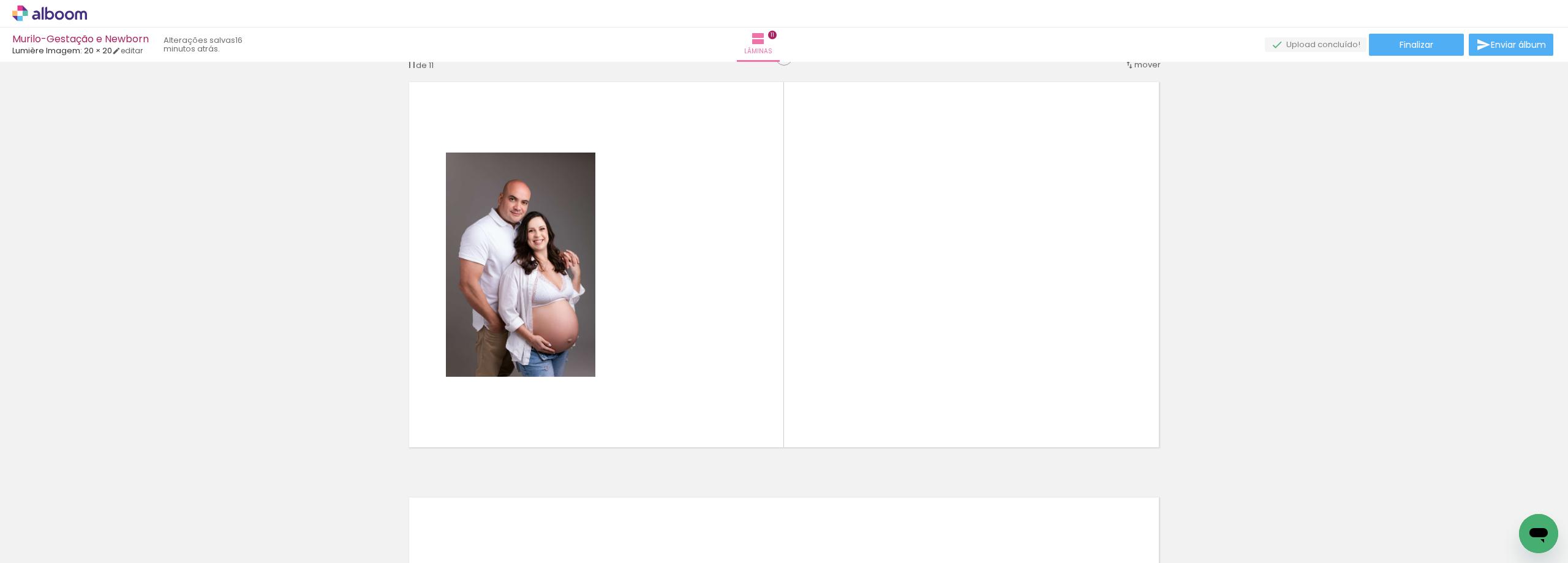
scroll to position [4171, 0]
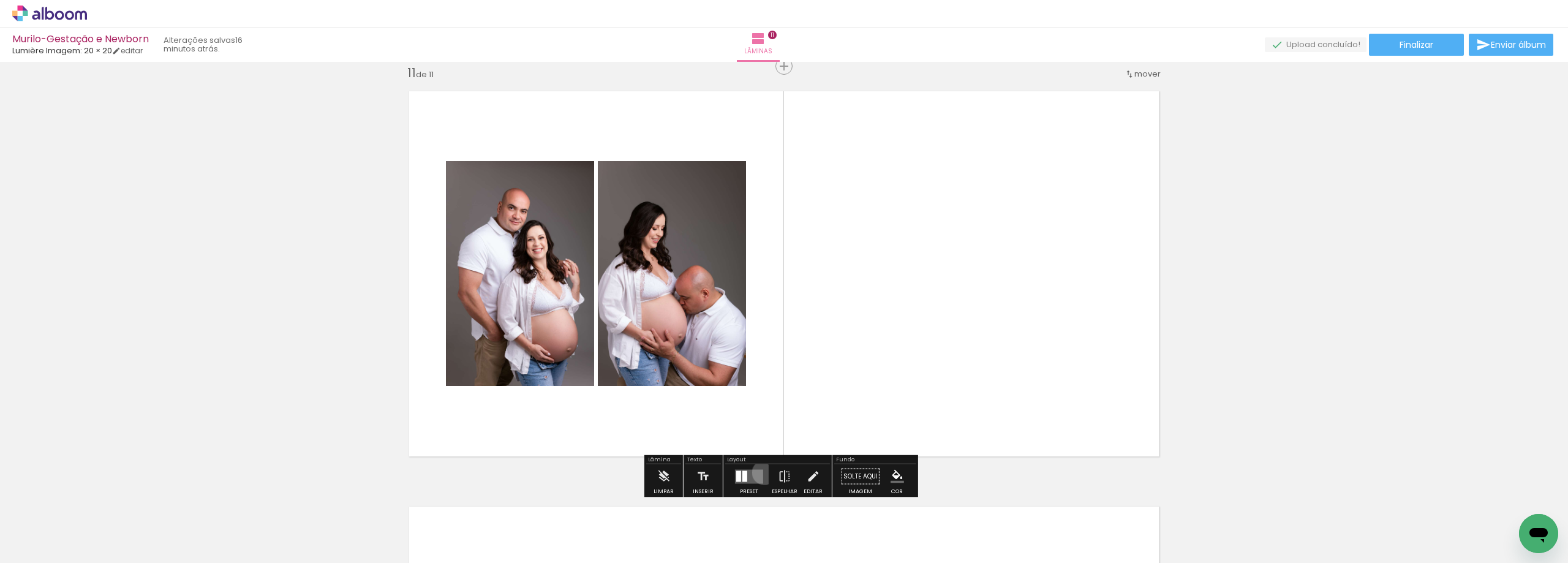
click at [0, 0] on div "Confirmar Cancelar" at bounding box center [0, 0] width 0 height 0
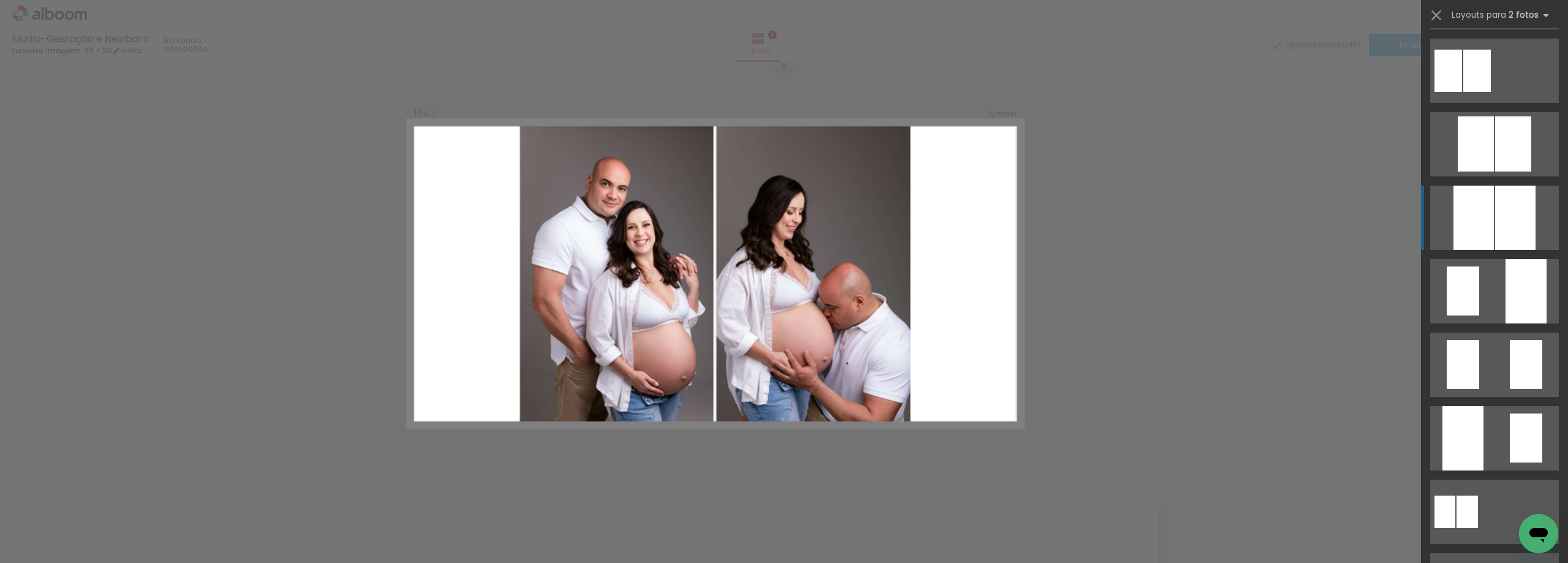
scroll to position [296, 0]
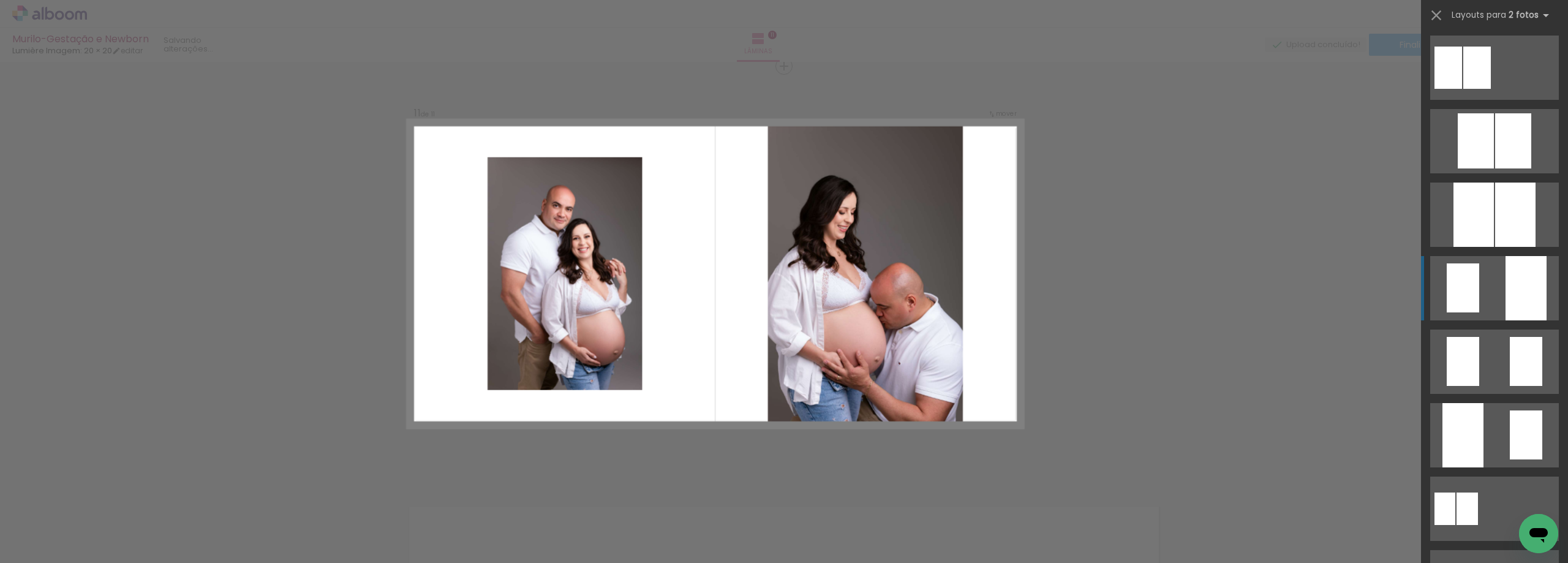
click at [1506, 287] on div at bounding box center [1526, 288] width 41 height 64
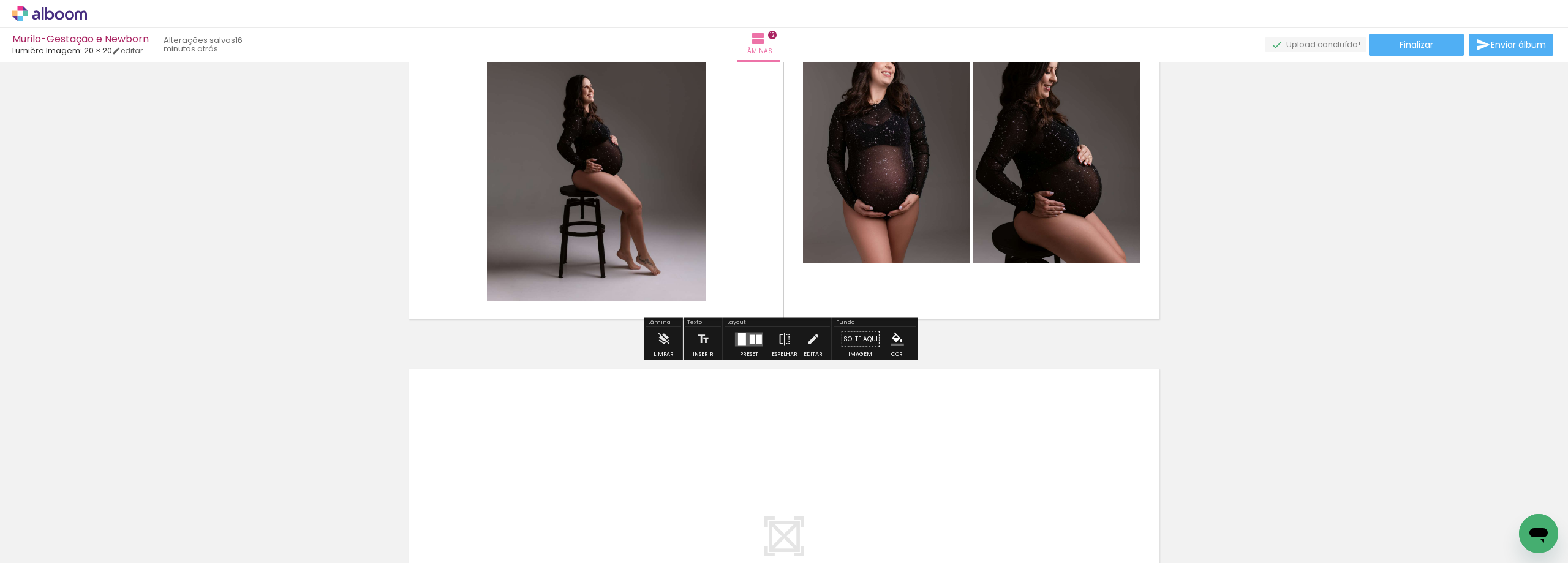
scroll to position [5024, 0]
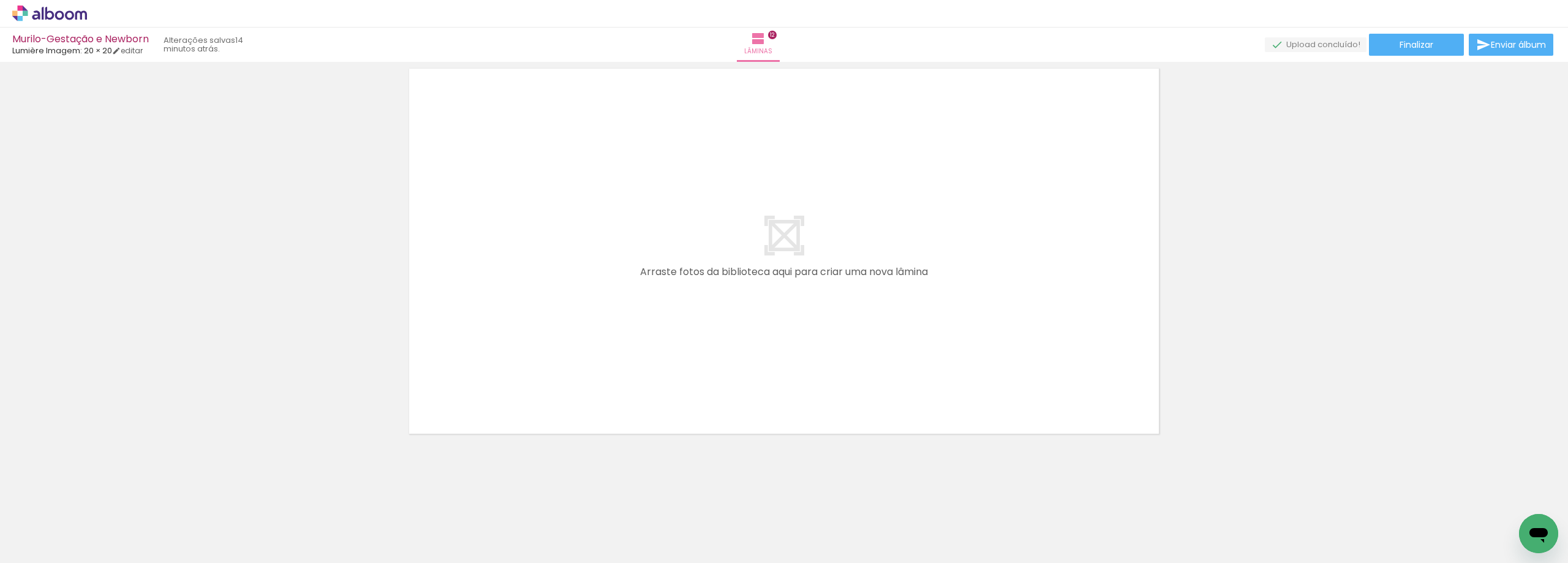
scroll to position [0, 663]
